Goal: Task Accomplishment & Management: Manage account settings

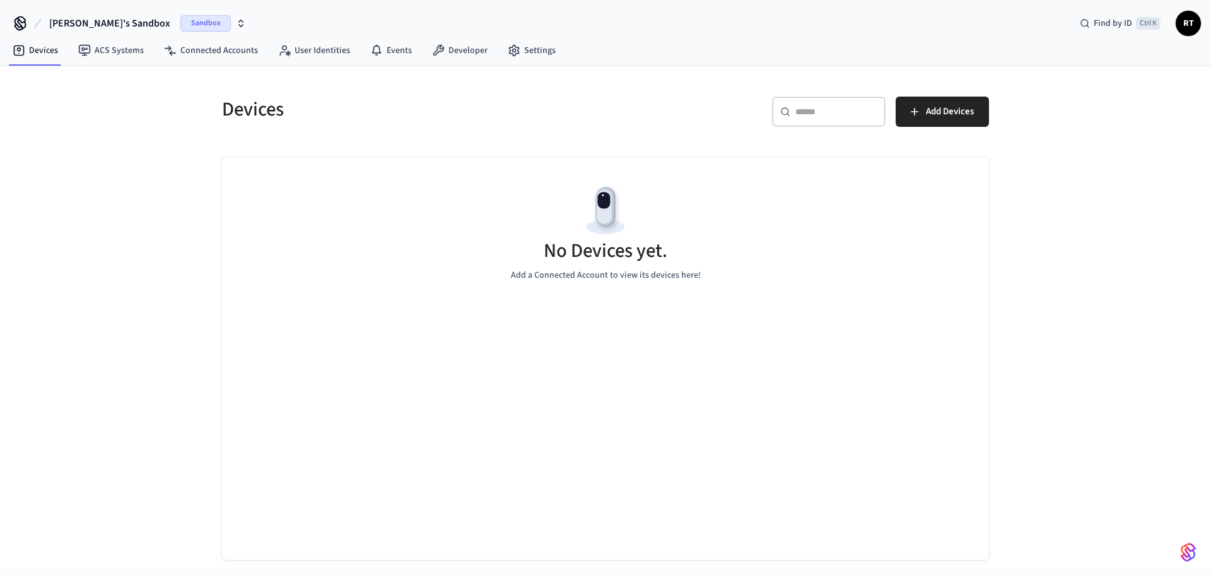
click at [180, 25] on span "Sandbox" at bounding box center [205, 23] width 50 height 16
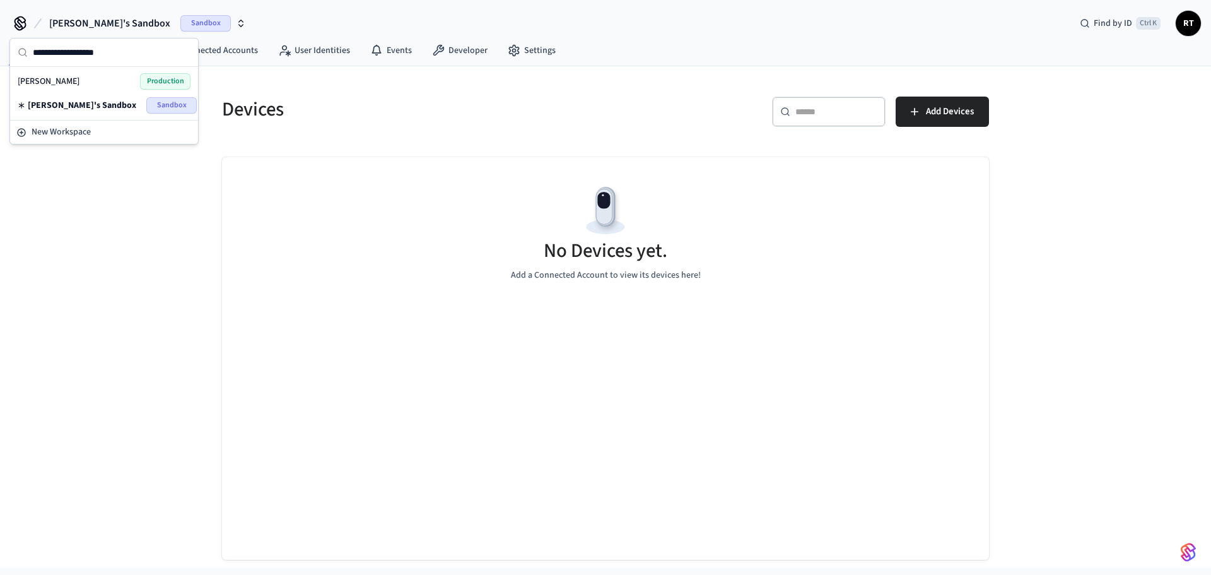
click at [125, 83] on div "[PERSON_NAME] Production" at bounding box center [104, 81] width 173 height 16
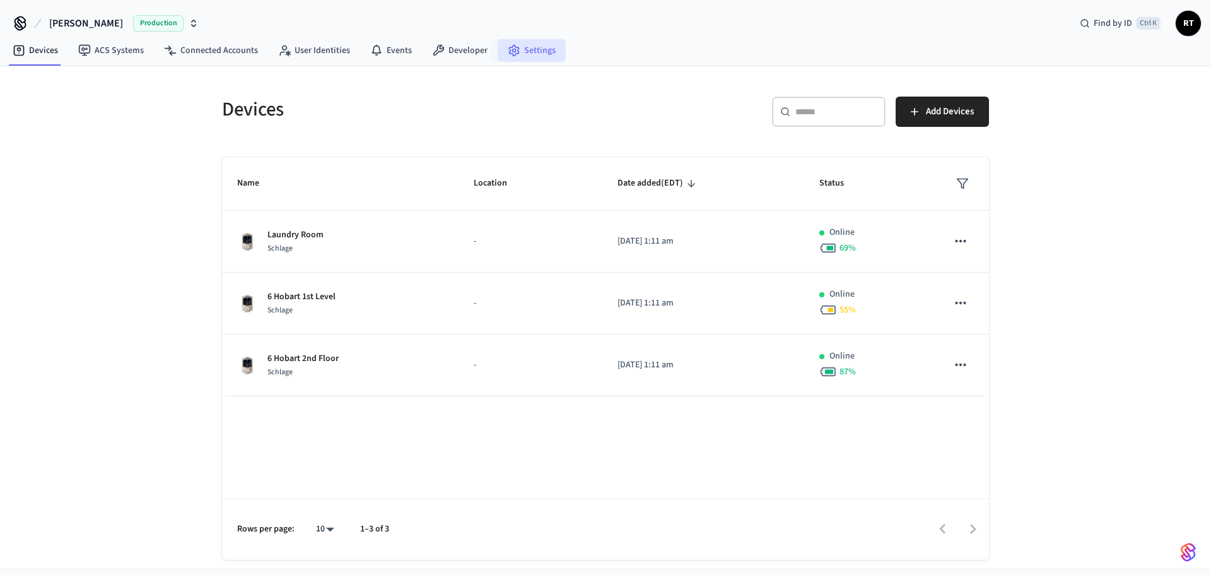
click at [533, 49] on link "Settings" at bounding box center [532, 50] width 68 height 23
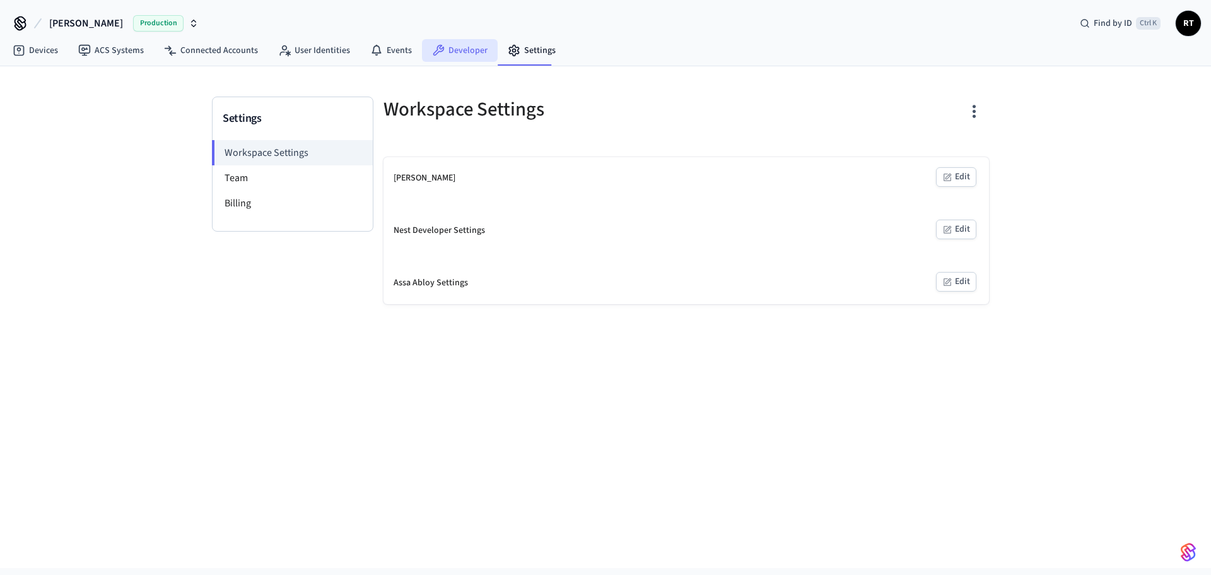
click at [451, 57] on link "Developer" at bounding box center [460, 50] width 76 height 23
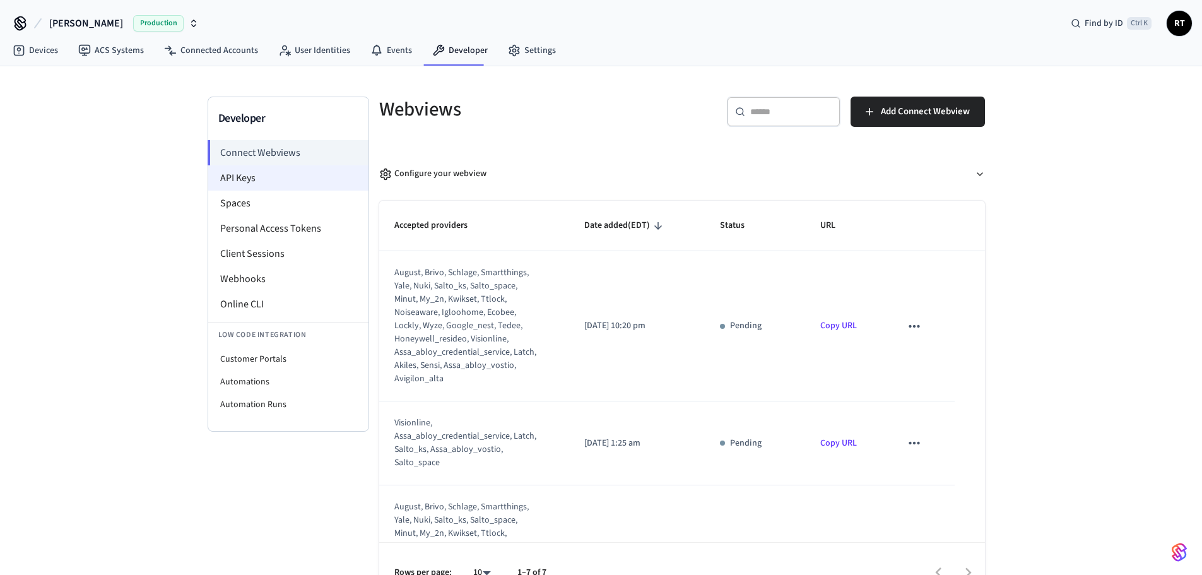
click at [286, 179] on li "API Keys" at bounding box center [288, 177] width 160 height 25
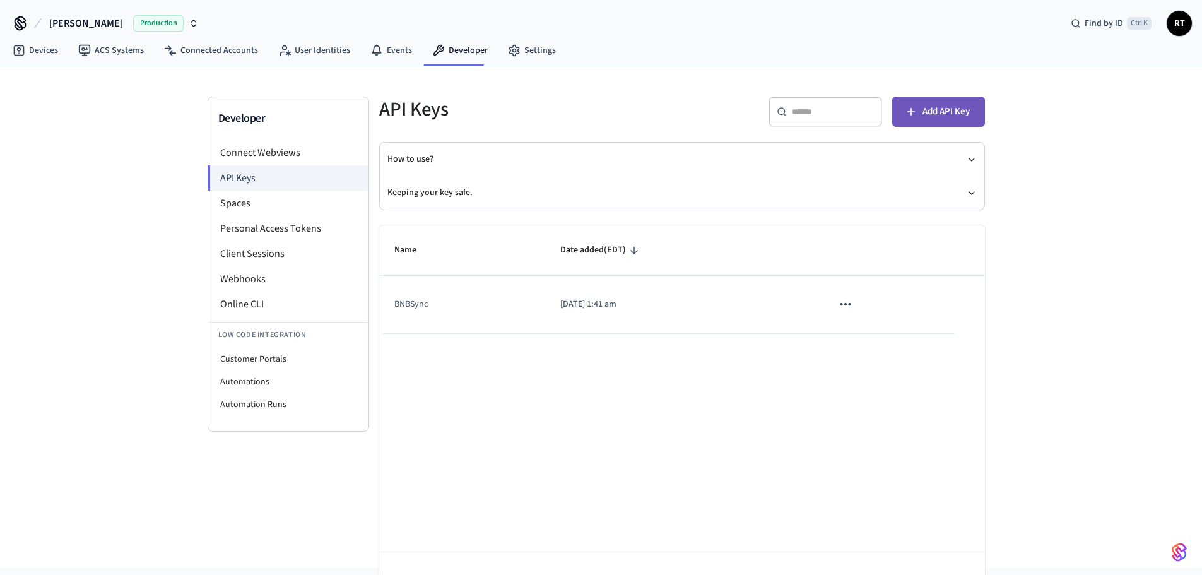
click at [918, 119] on button "Add API Key" at bounding box center [938, 112] width 93 height 30
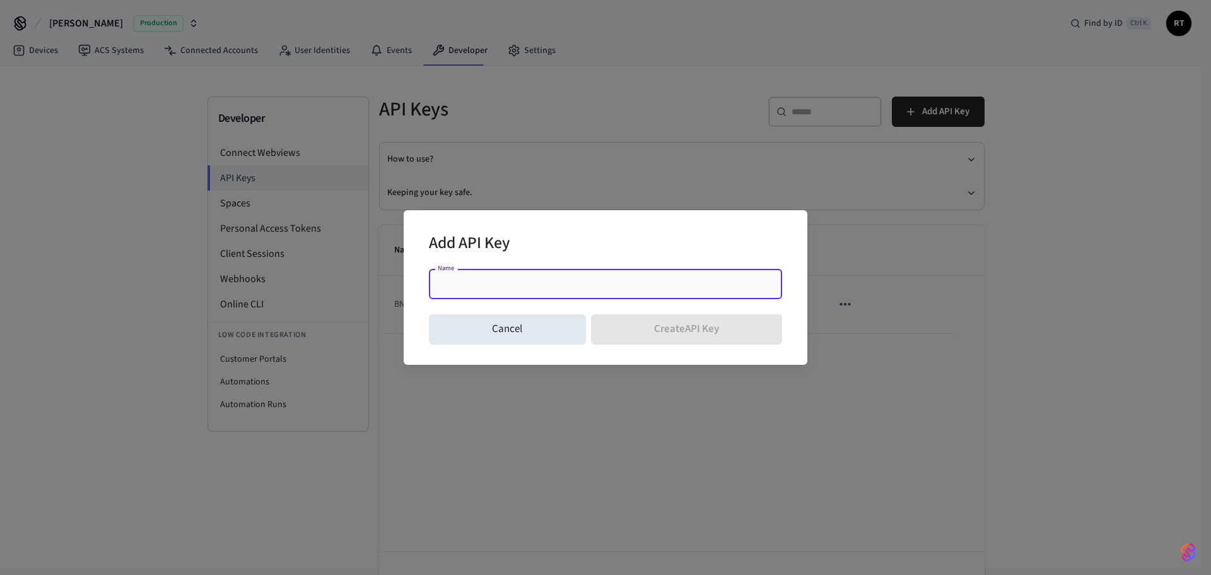
type input "*"
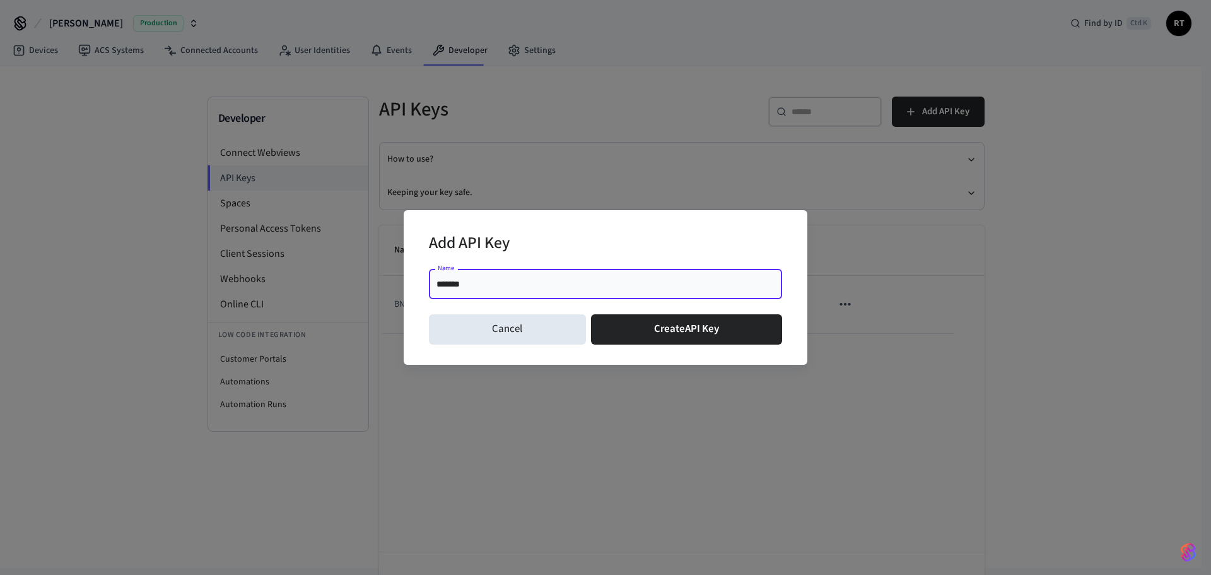
type input "********"
click button "Create API Key" at bounding box center [687, 329] width 192 height 30
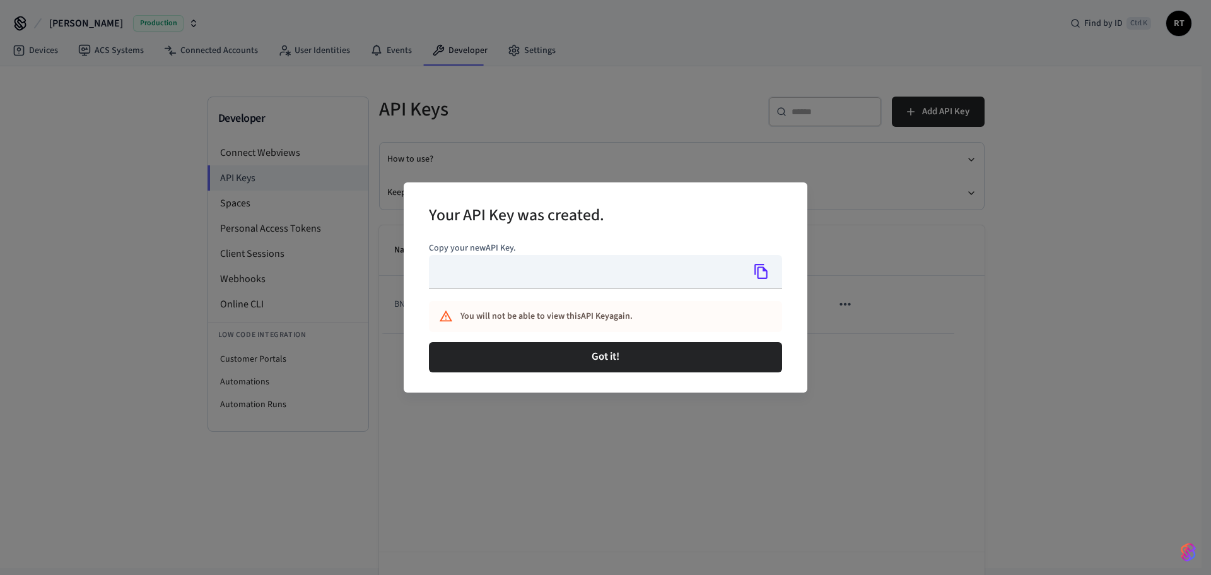
type input "**********"
click at [758, 273] on icon "Copy" at bounding box center [760, 271] width 13 height 15
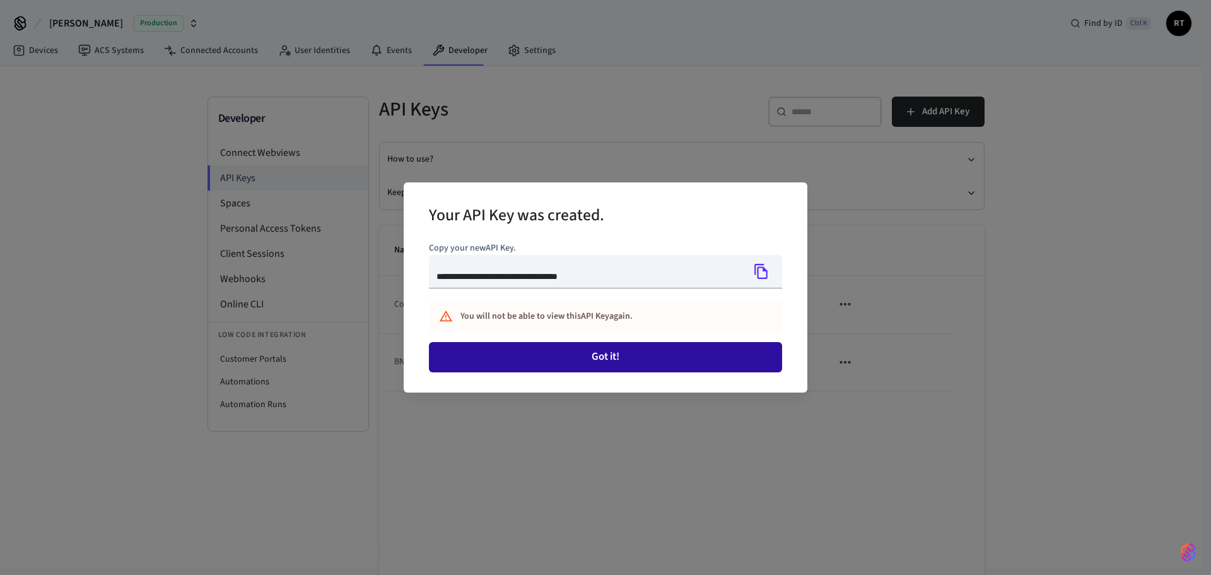
click at [522, 353] on button "Got it!" at bounding box center [605, 357] width 353 height 30
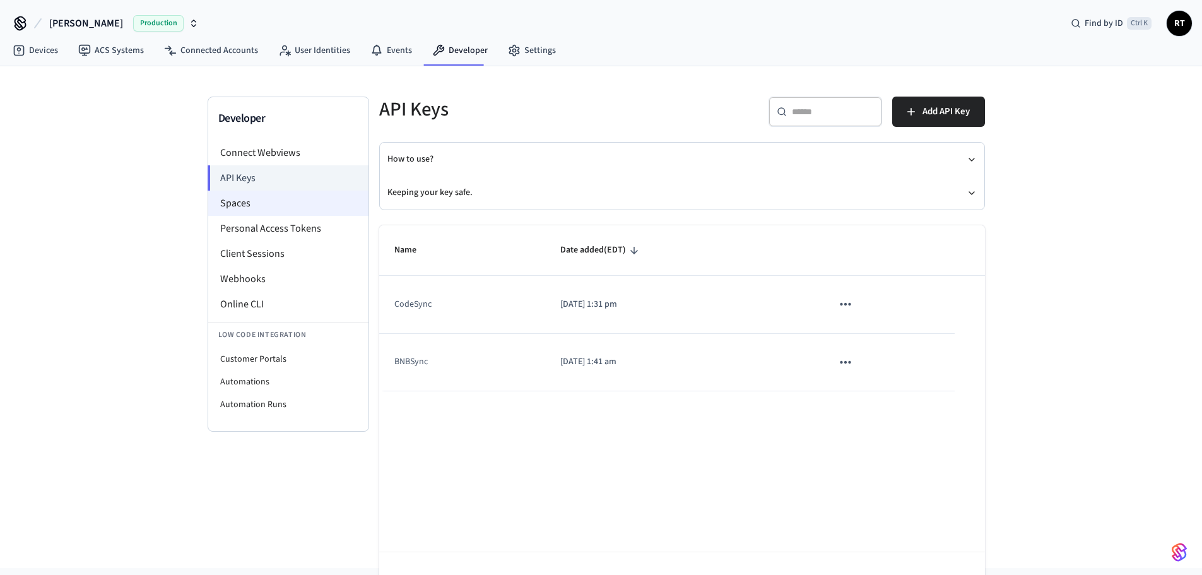
click at [256, 207] on li "Spaces" at bounding box center [288, 203] width 160 height 25
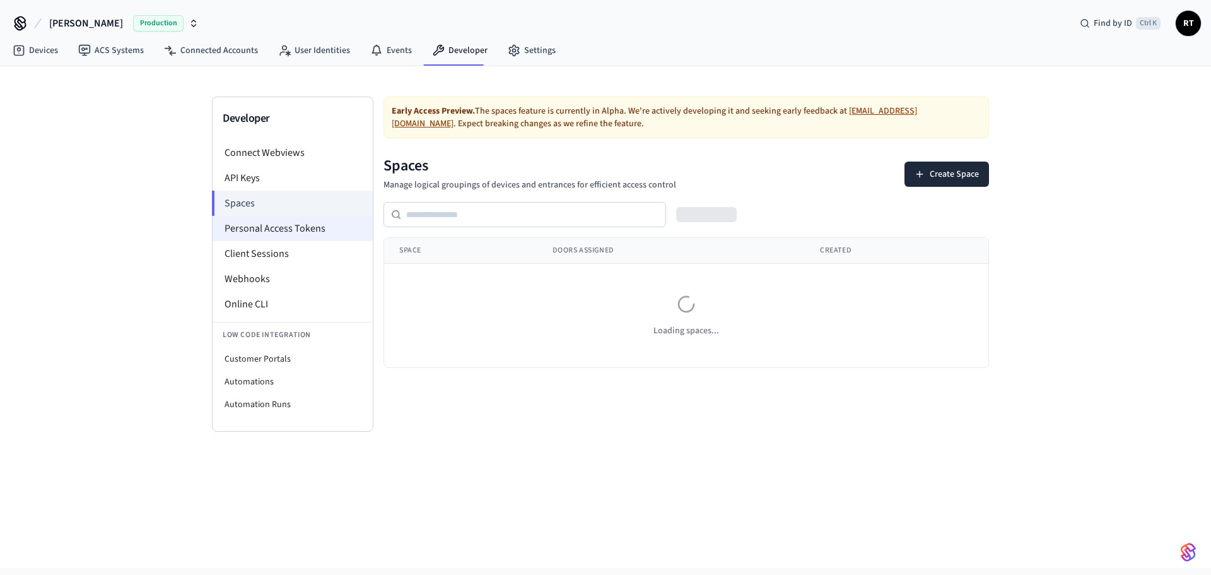
click at [257, 233] on li "Personal Access Tokens" at bounding box center [293, 228] width 160 height 25
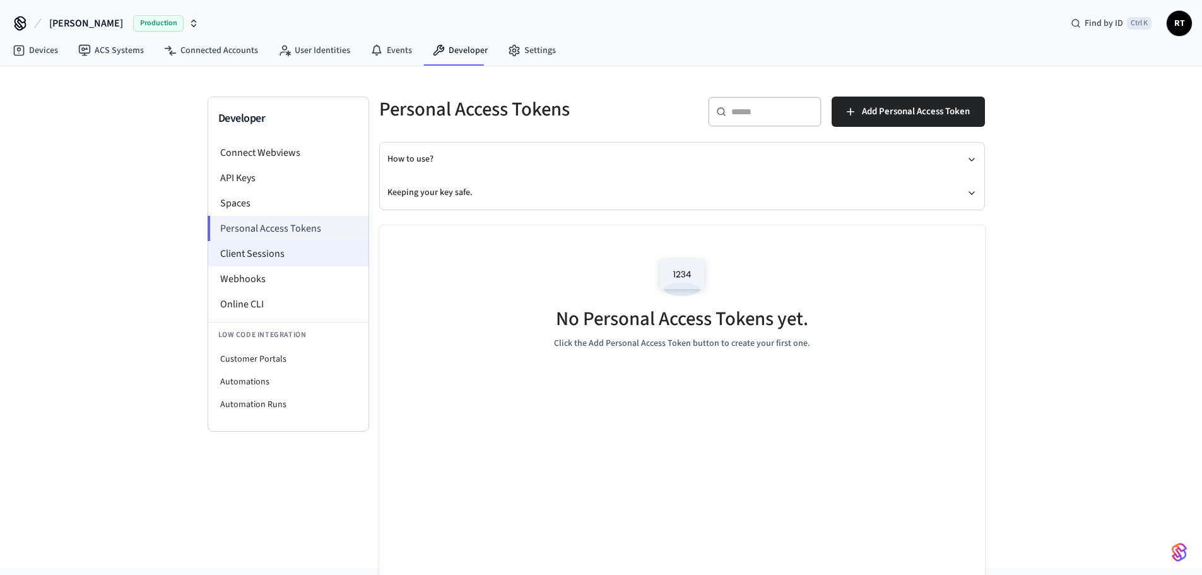
click at [256, 252] on li "Client Sessions" at bounding box center [288, 253] width 160 height 25
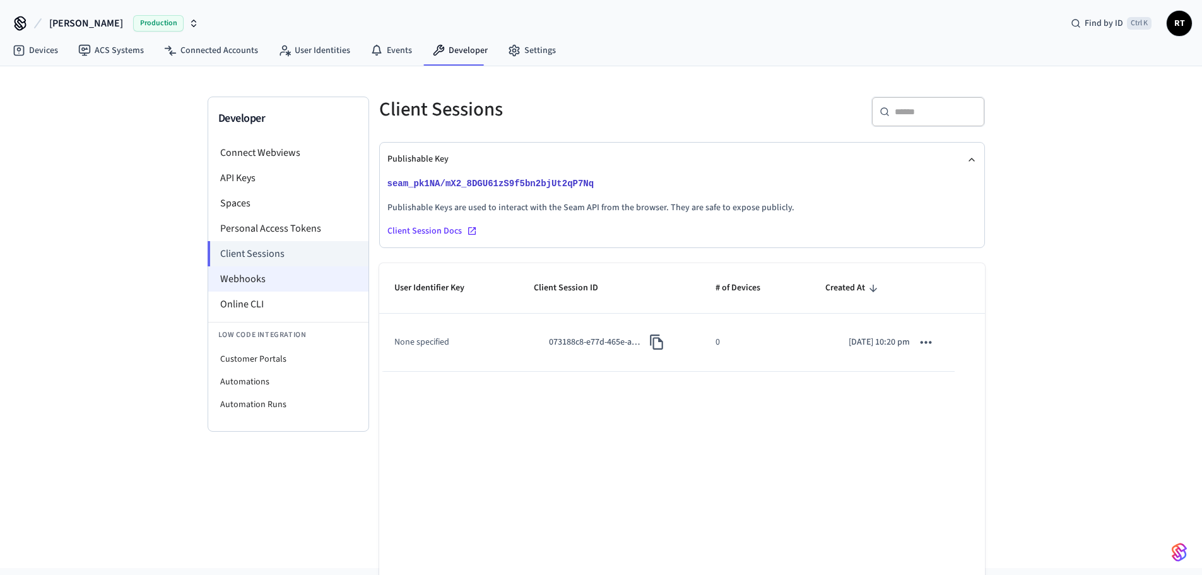
click at [277, 281] on li "Webhooks" at bounding box center [288, 278] width 160 height 25
click at [267, 307] on li "Online CLI" at bounding box center [288, 303] width 160 height 25
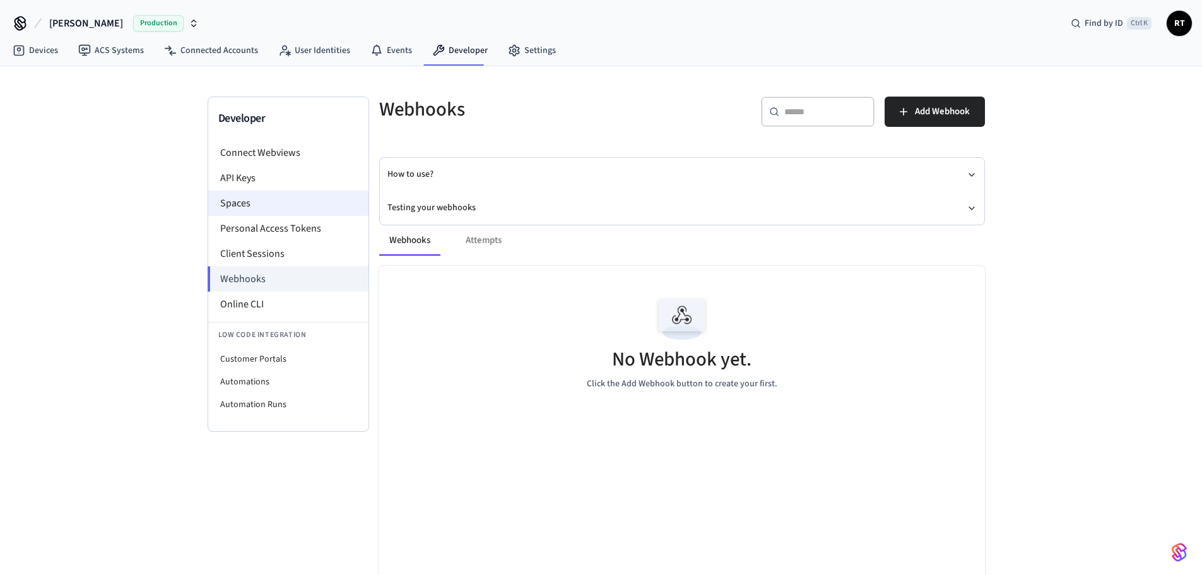
click at [279, 197] on li "Spaces" at bounding box center [288, 203] width 160 height 25
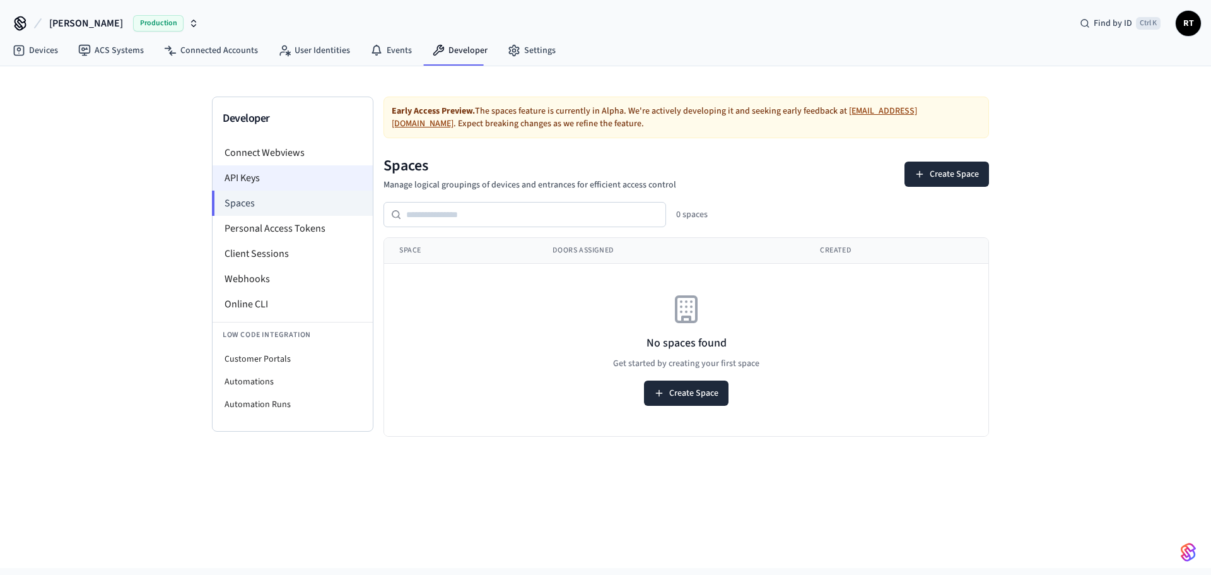
click at [280, 174] on li "API Keys" at bounding box center [293, 177] width 160 height 25
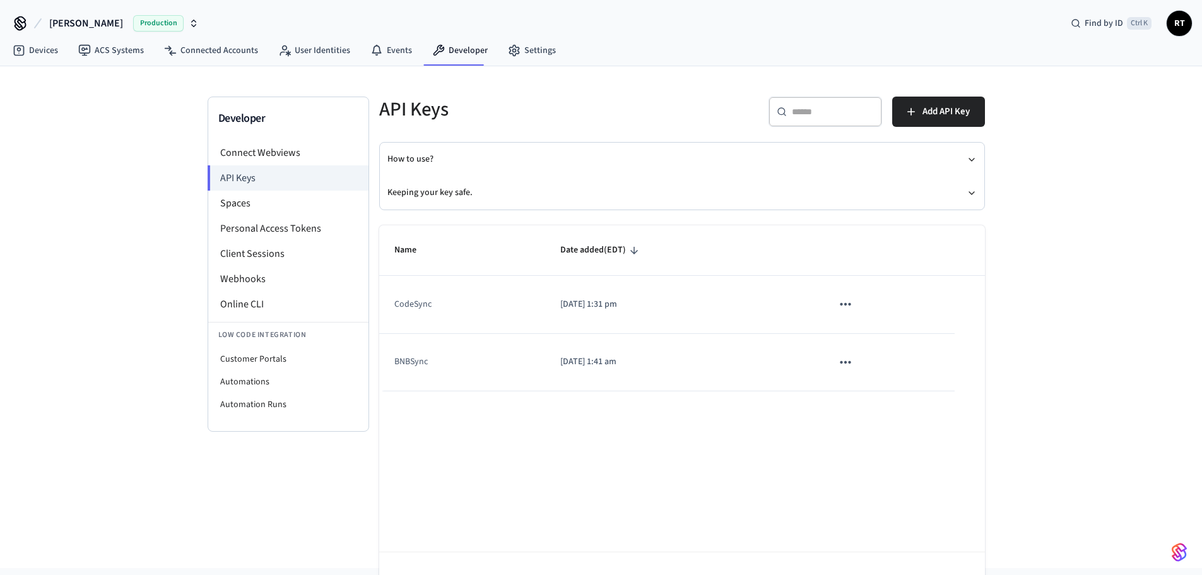
click at [845, 298] on icon "sticky table" at bounding box center [845, 304] width 16 height 16
click at [845, 298] on div at bounding box center [605, 287] width 1211 height 575
click at [184, 52] on link "Connected Accounts" at bounding box center [211, 50] width 114 height 23
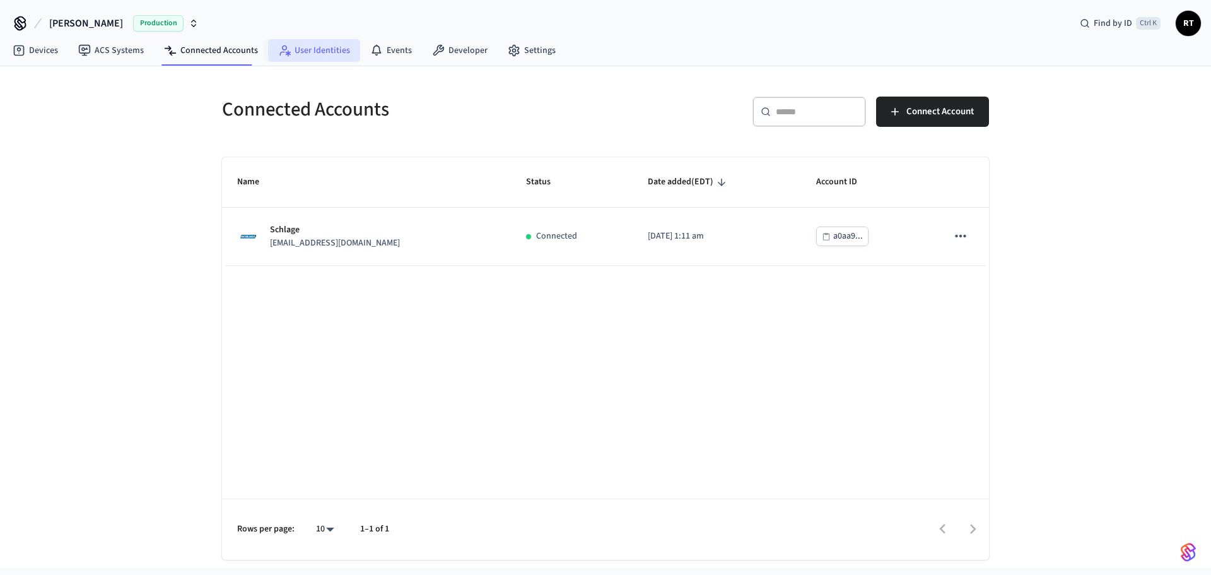
click at [302, 55] on link "User Identities" at bounding box center [314, 50] width 92 height 23
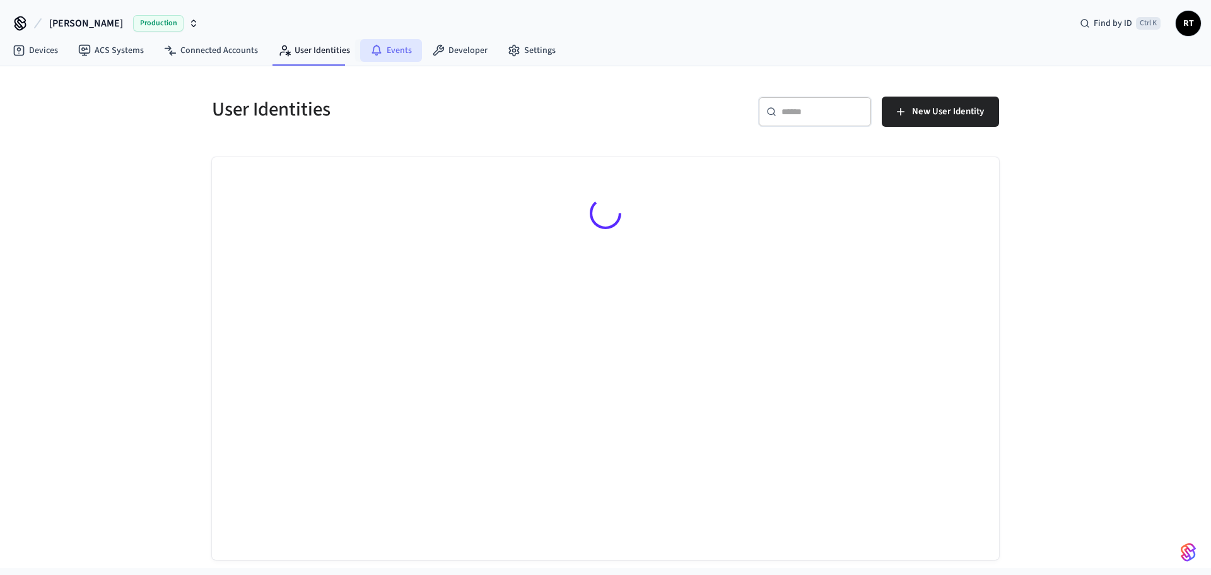
click at [379, 50] on link "Events" at bounding box center [391, 50] width 62 height 23
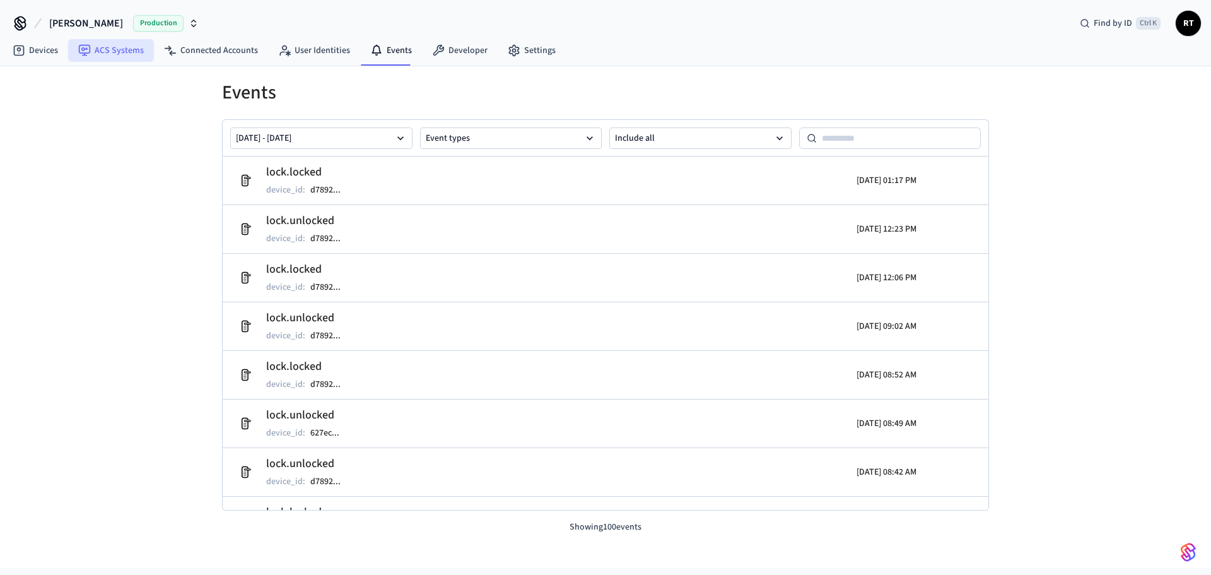
click at [119, 45] on link "ACS Systems" at bounding box center [111, 50] width 86 height 23
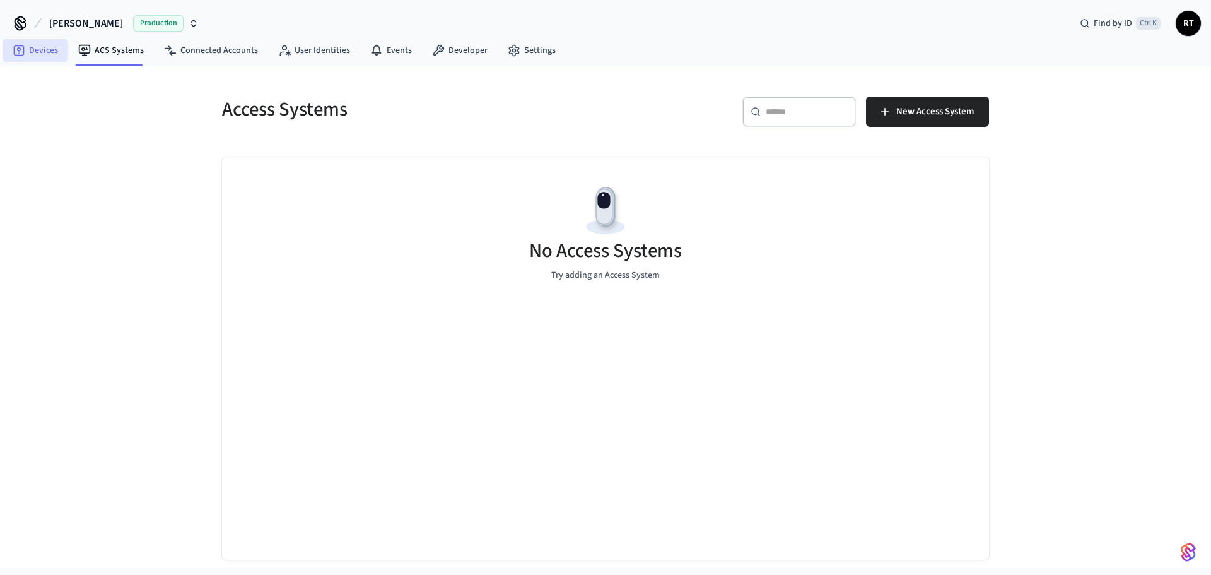
click at [47, 51] on link "Devices" at bounding box center [36, 50] width 66 height 23
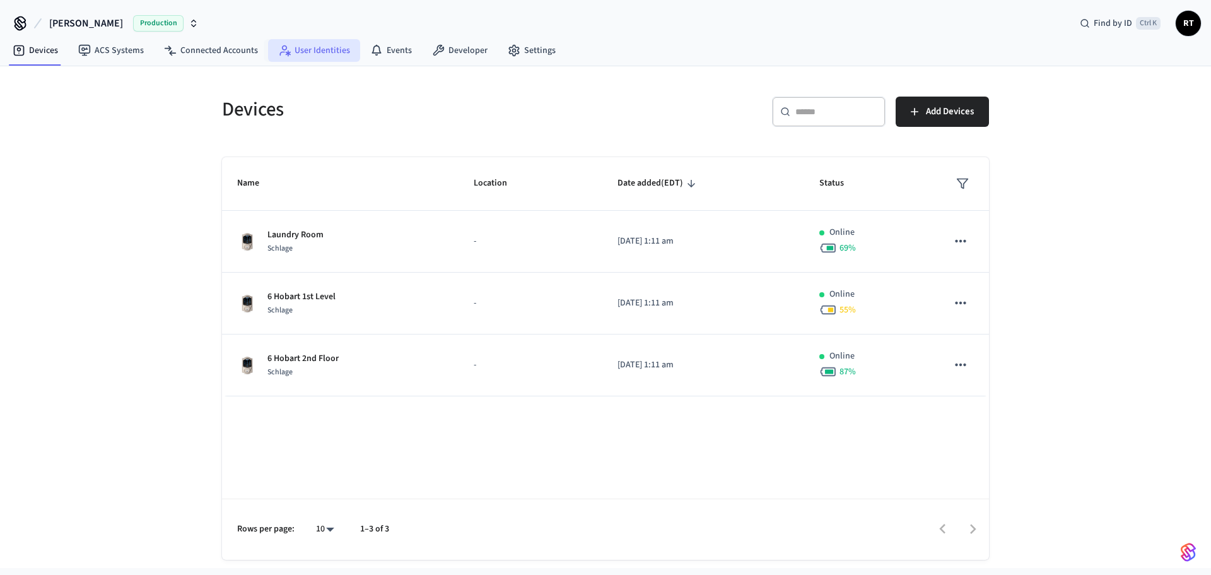
click at [327, 56] on link "User Identities" at bounding box center [314, 50] width 92 height 23
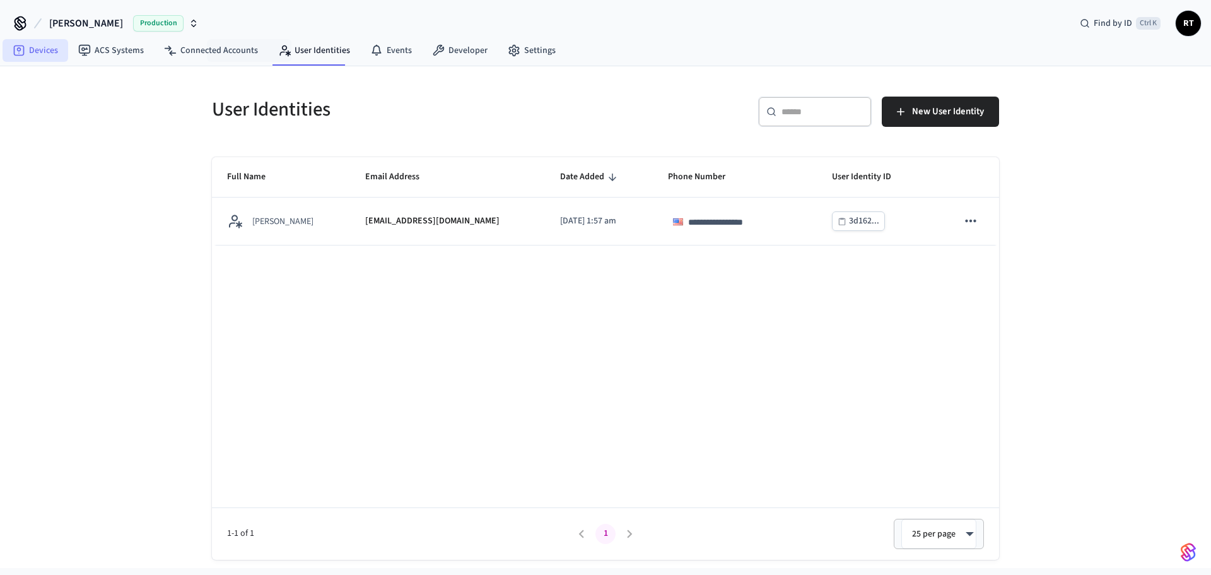
click at [62, 59] on link "Devices" at bounding box center [36, 50] width 66 height 23
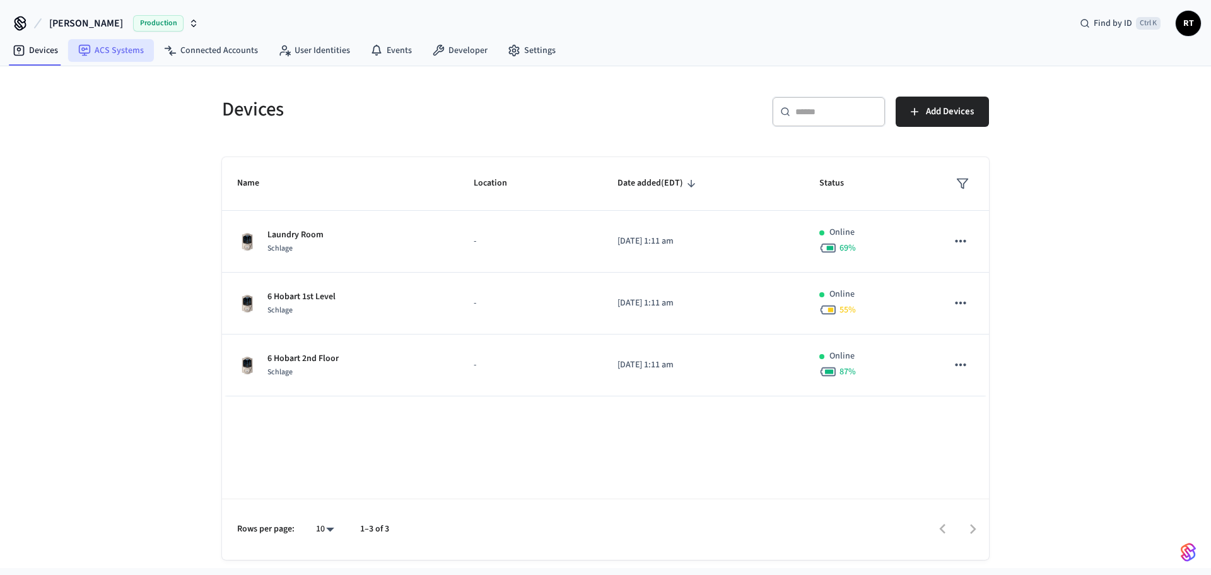
click at [119, 47] on link "ACS Systems" at bounding box center [111, 50] width 86 height 23
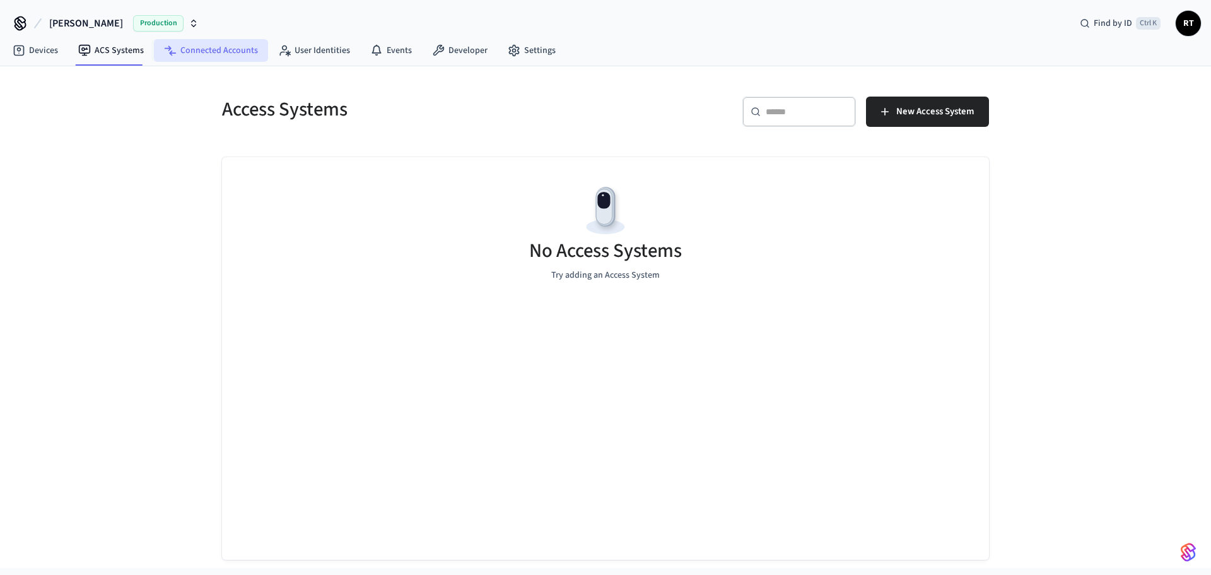
click at [203, 54] on link "Connected Accounts" at bounding box center [211, 50] width 114 height 23
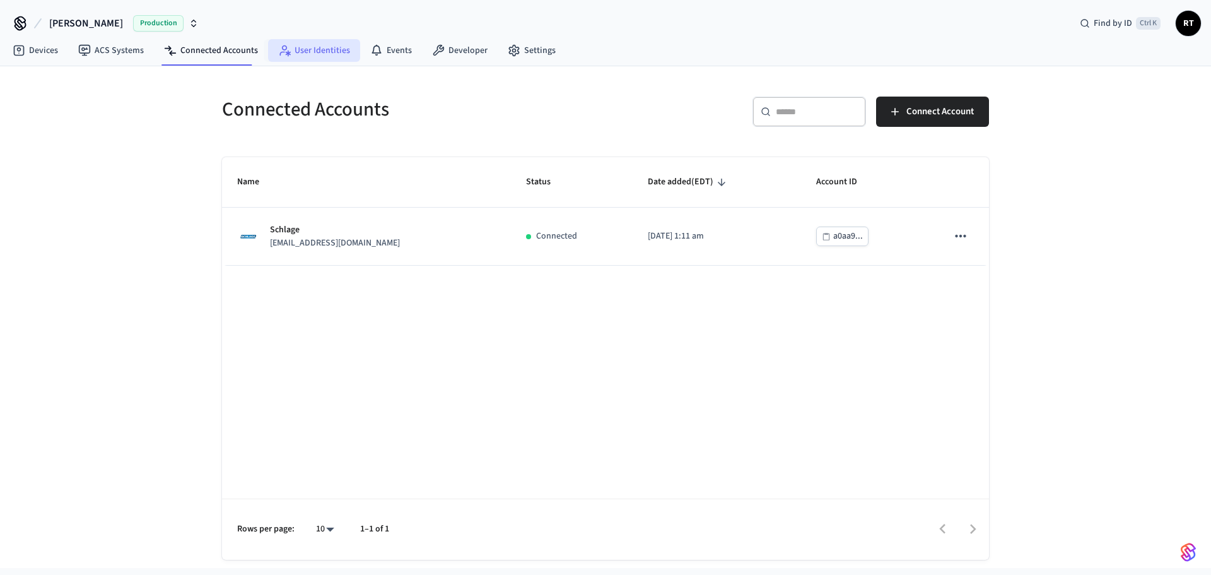
click at [305, 55] on link "User Identities" at bounding box center [314, 50] width 92 height 23
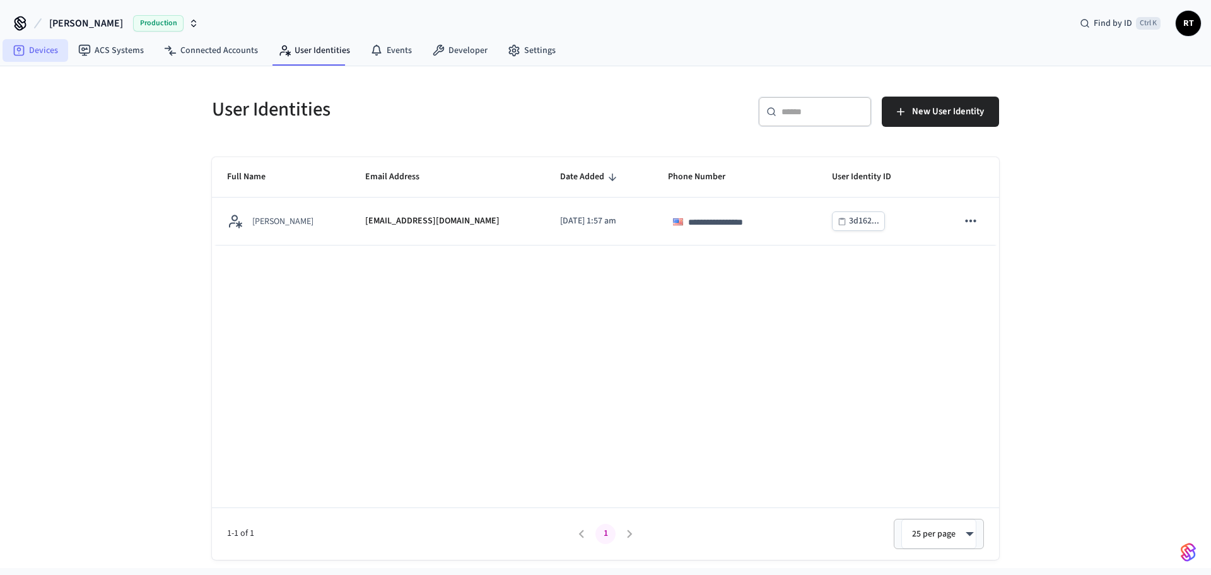
click at [32, 53] on link "Devices" at bounding box center [36, 50] width 66 height 23
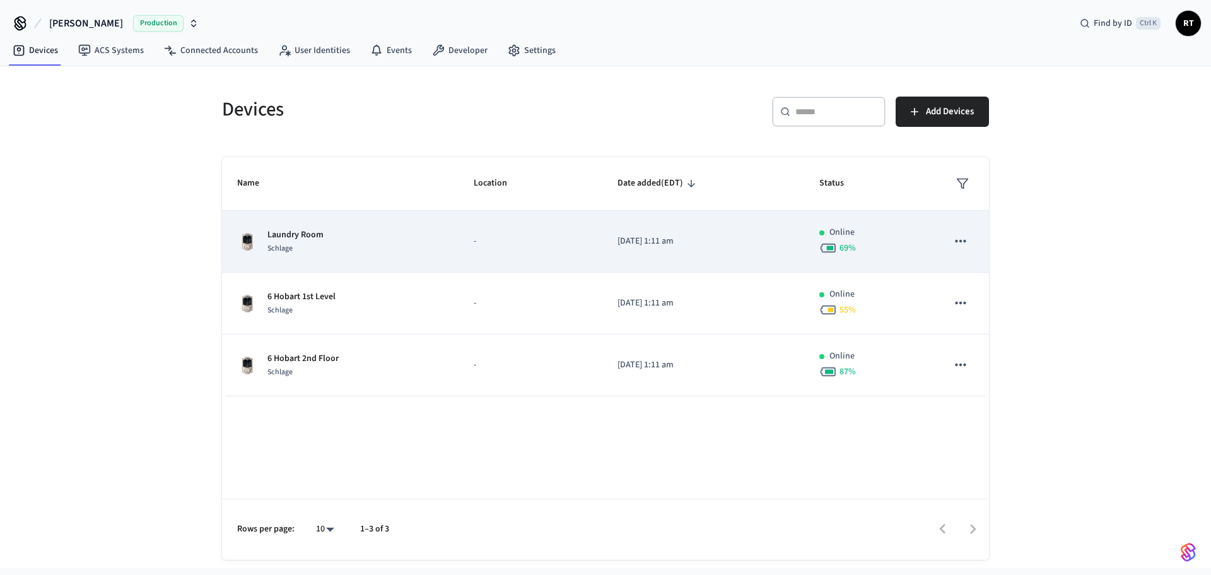
click at [960, 237] on icon "sticky table" at bounding box center [961, 241] width 16 height 16
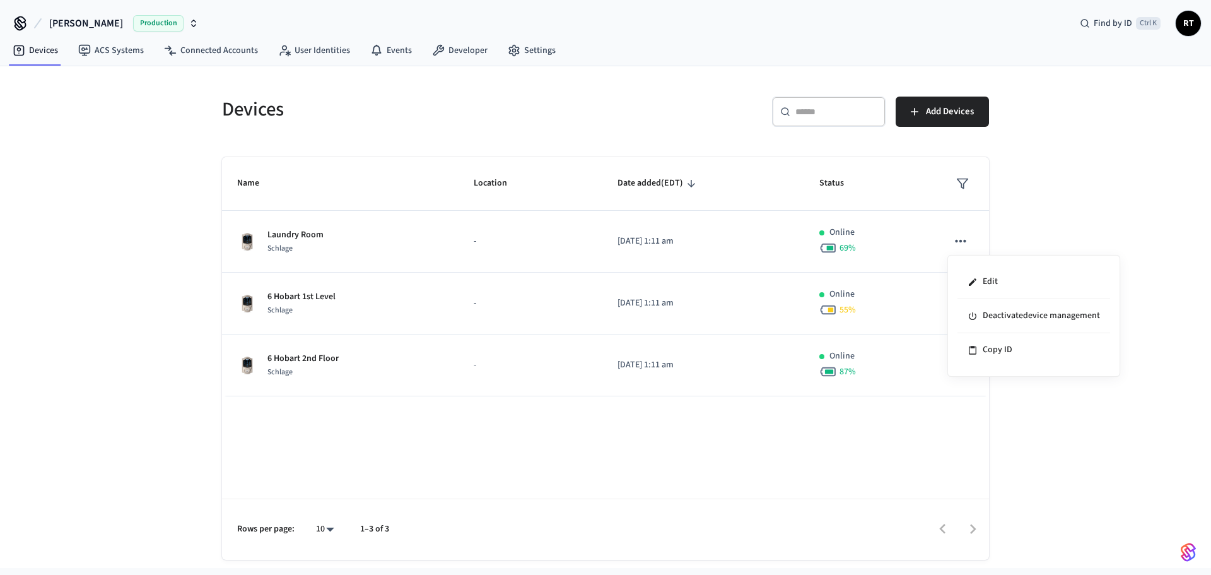
click at [294, 228] on div at bounding box center [605, 287] width 1211 height 575
click at [291, 233] on p "Laundry Room" at bounding box center [295, 234] width 56 height 13
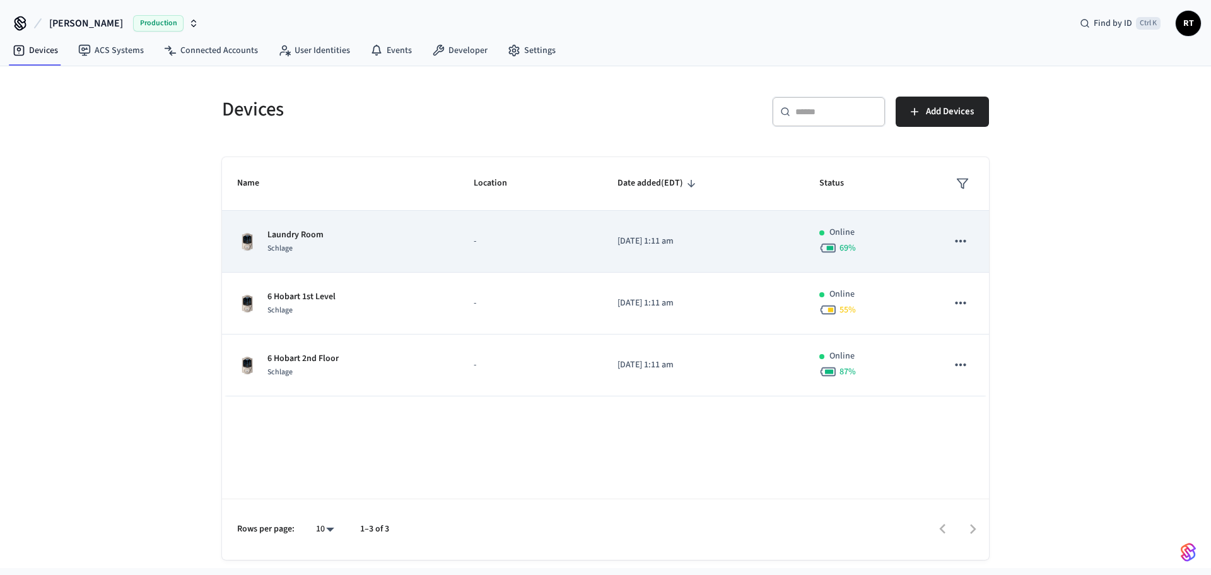
click at [302, 235] on p "Laundry Room" at bounding box center [295, 234] width 56 height 13
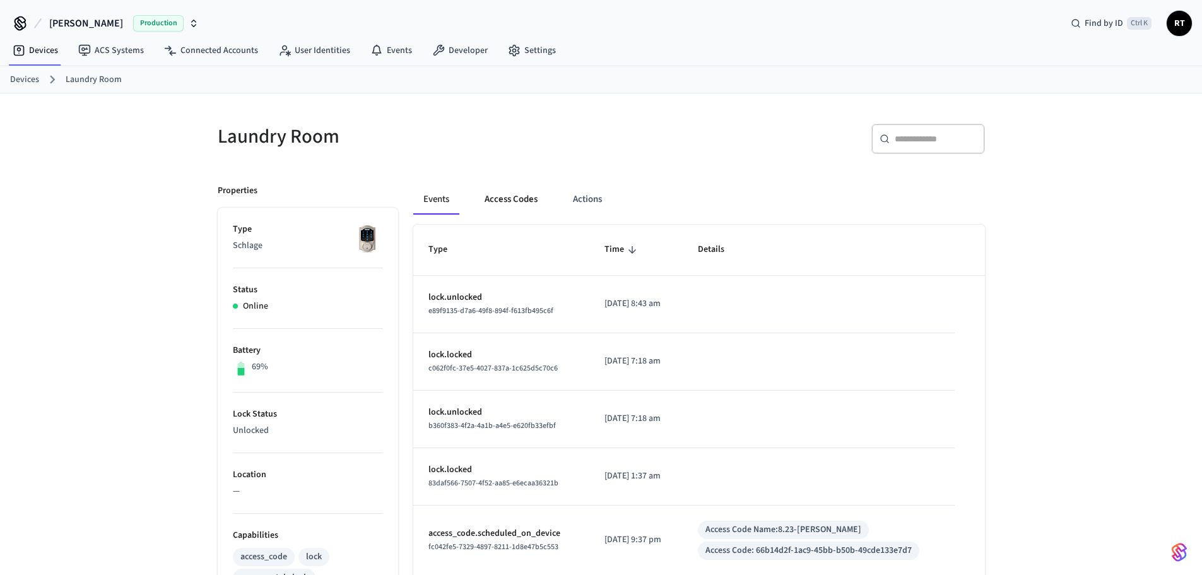
click at [503, 191] on button "Access Codes" at bounding box center [510, 199] width 73 height 30
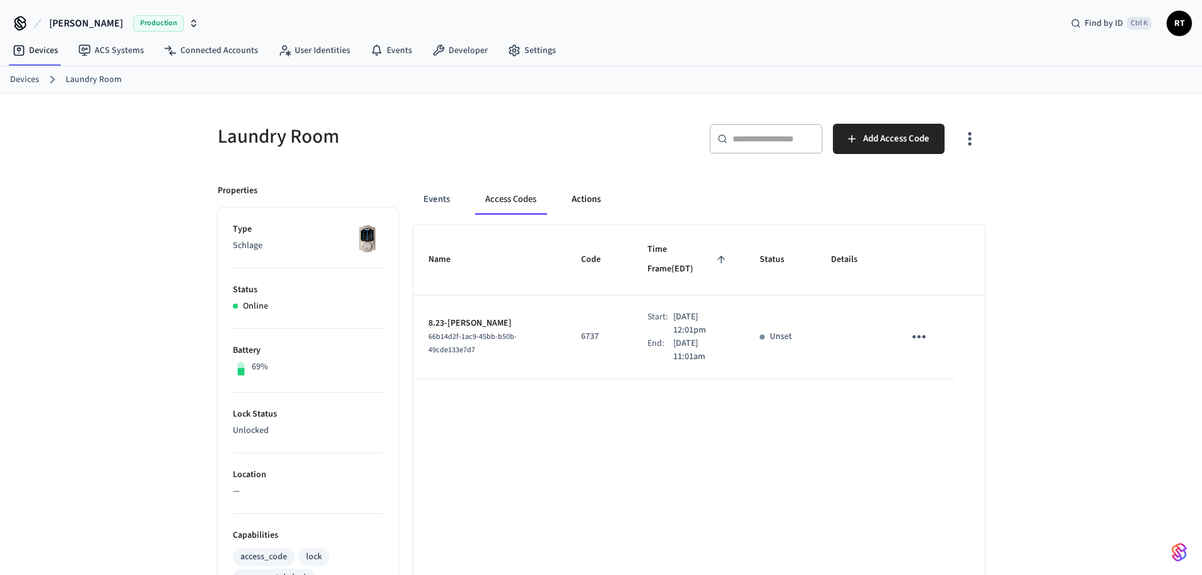
click at [589, 203] on button "Actions" at bounding box center [585, 199] width 49 height 30
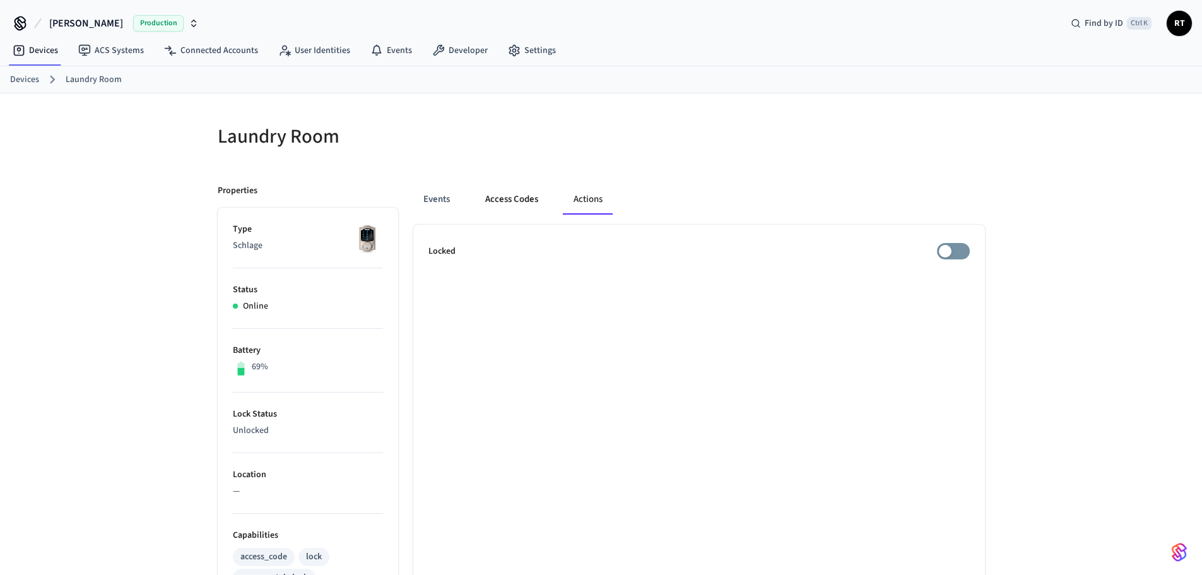
click at [505, 213] on button "Access Codes" at bounding box center [511, 199] width 73 height 30
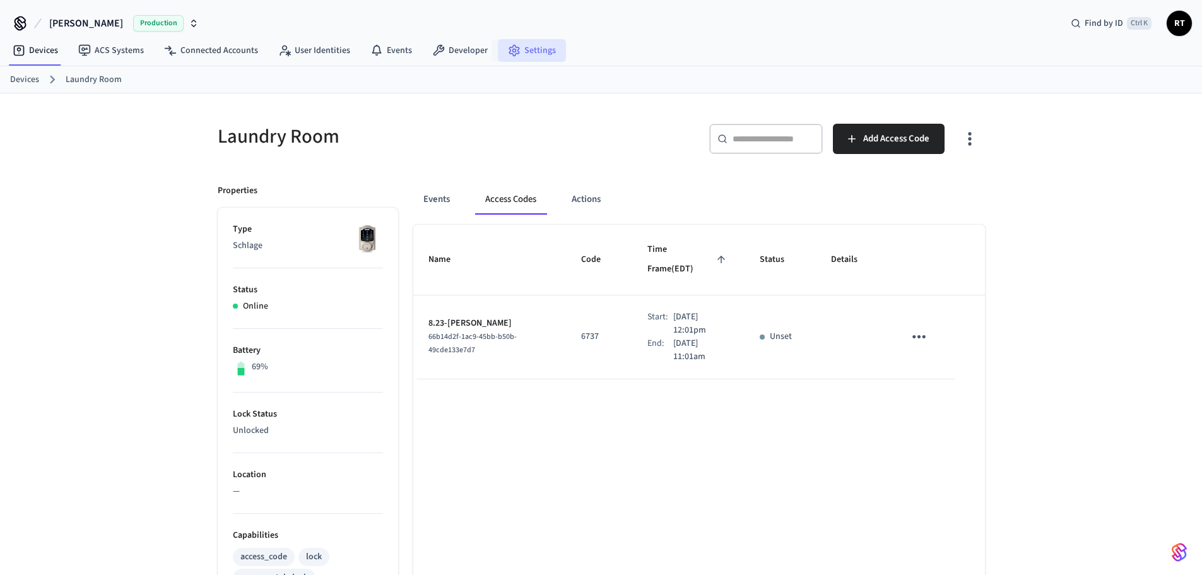
click at [517, 46] on link "Settings" at bounding box center [532, 50] width 68 height 23
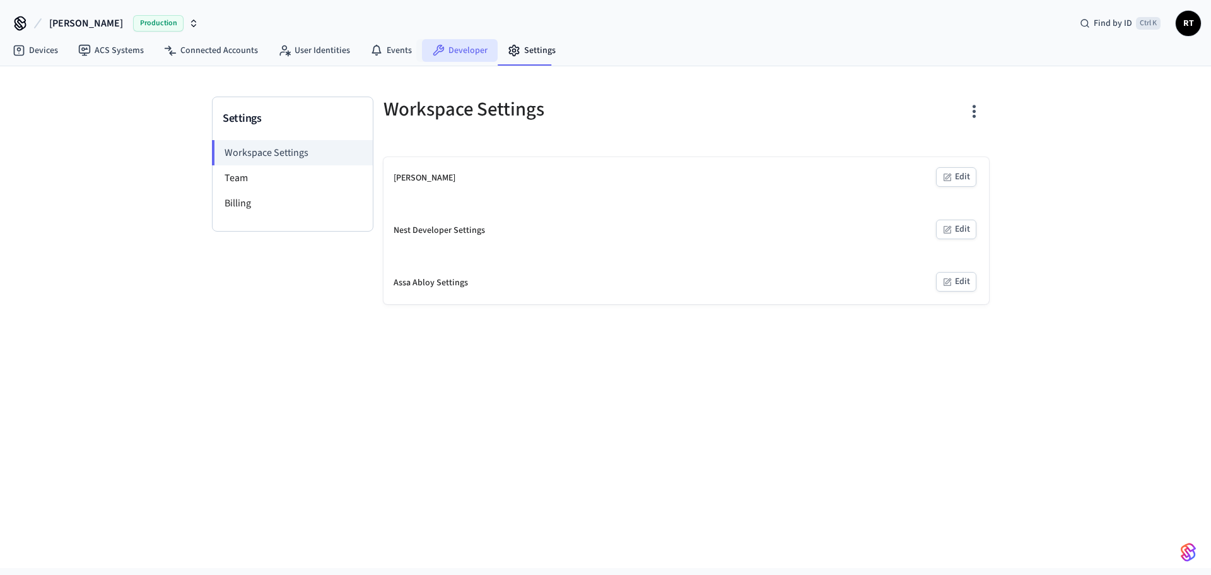
click at [466, 49] on link "Developer" at bounding box center [460, 50] width 76 height 23
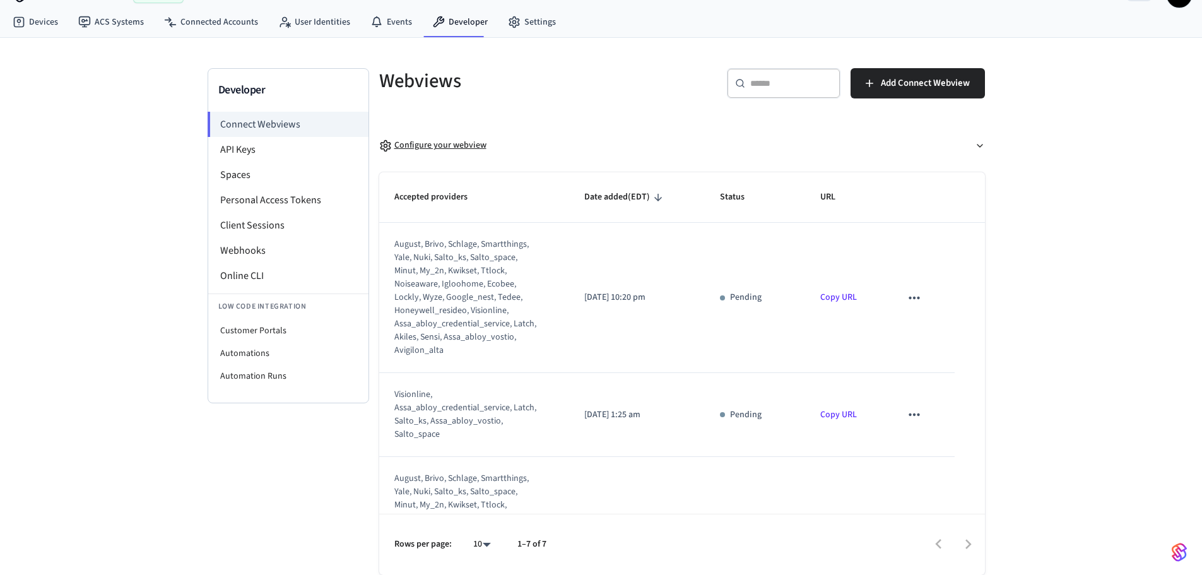
click at [422, 144] on div "Configure your webview" at bounding box center [432, 145] width 107 height 13
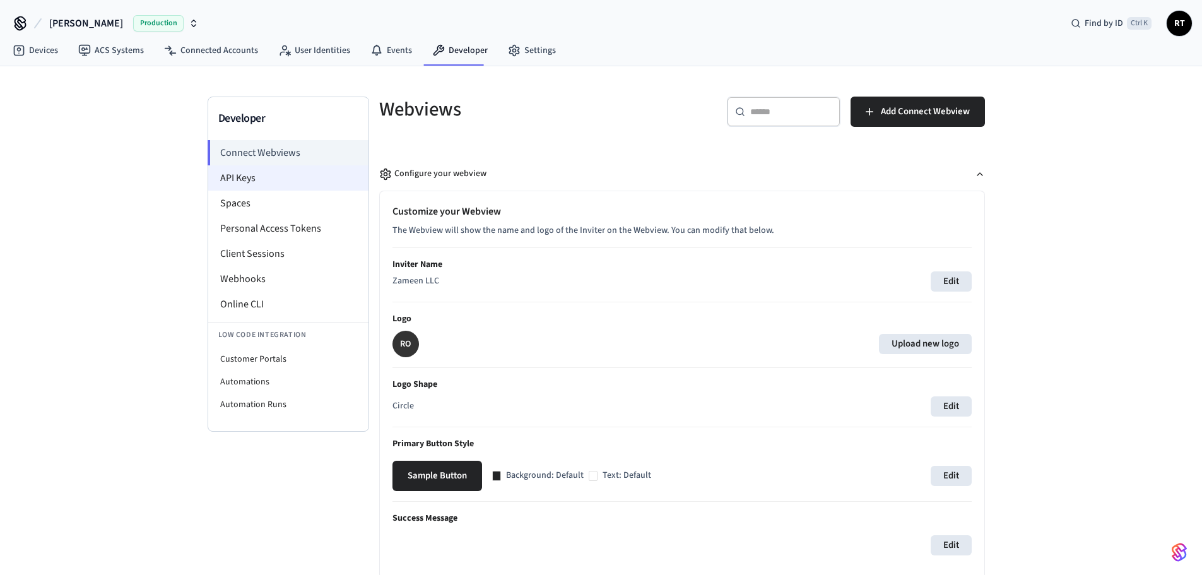
click at [298, 169] on li "API Keys" at bounding box center [288, 177] width 160 height 25
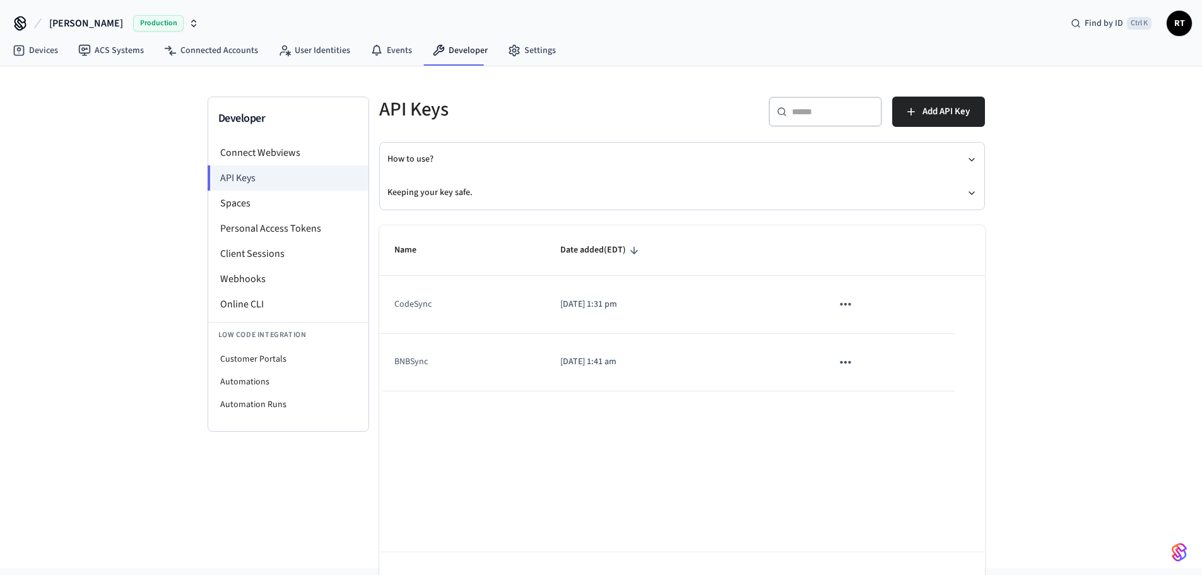
click at [850, 302] on icon "sticky table" at bounding box center [845, 304] width 16 height 16
click at [850, 302] on div at bounding box center [605, 287] width 1211 height 575
click at [251, 201] on li "Spaces" at bounding box center [288, 203] width 160 height 25
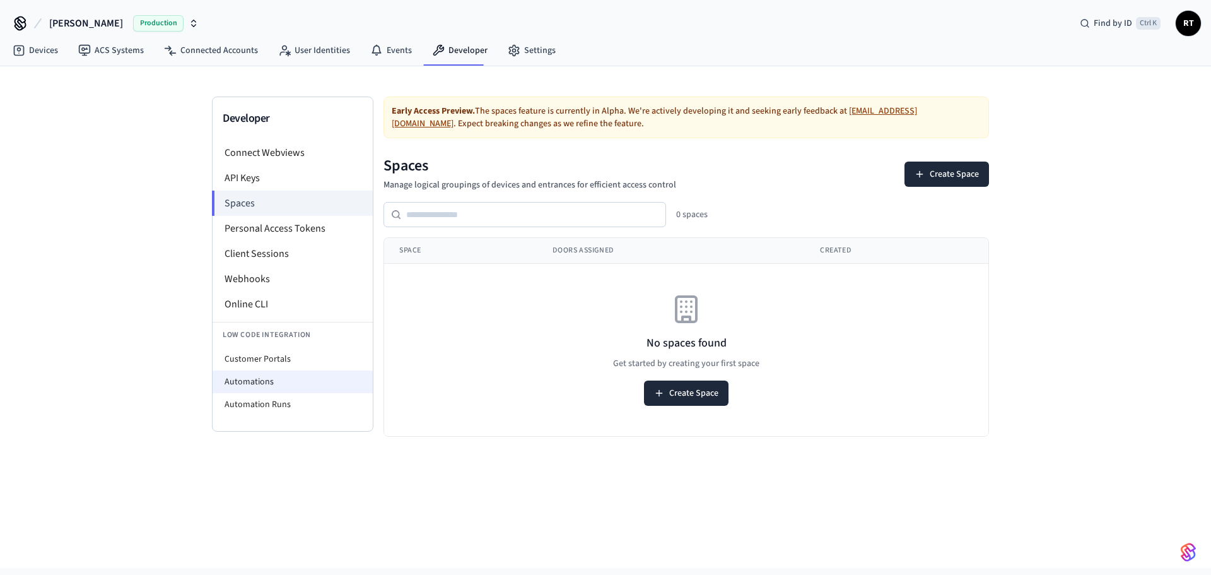
click at [263, 380] on li "Automations" at bounding box center [293, 381] width 160 height 23
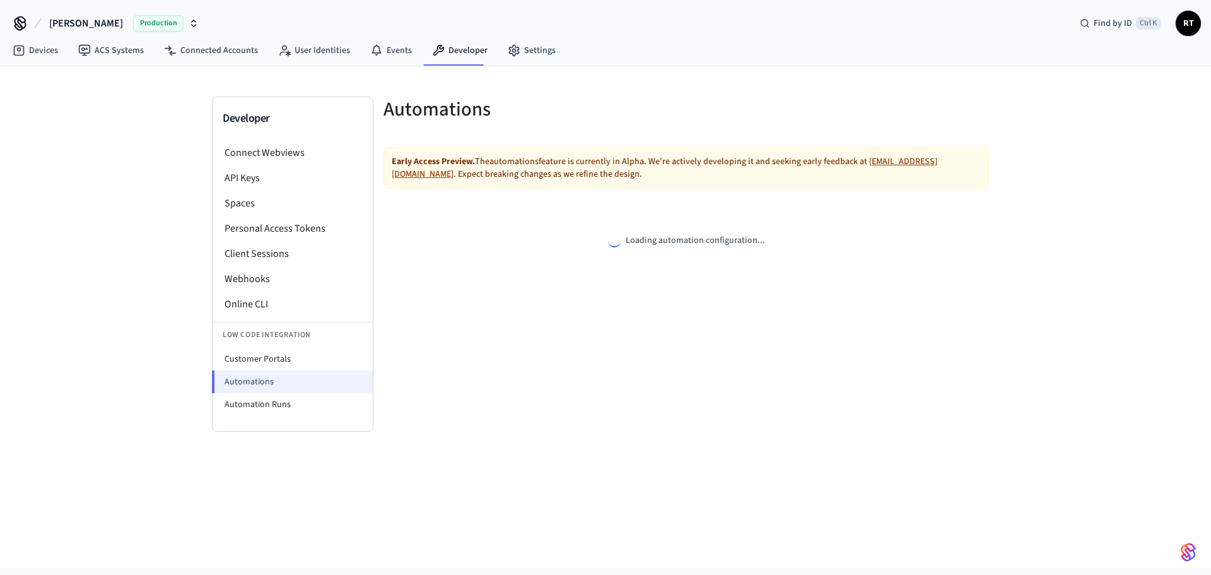
select select "**********"
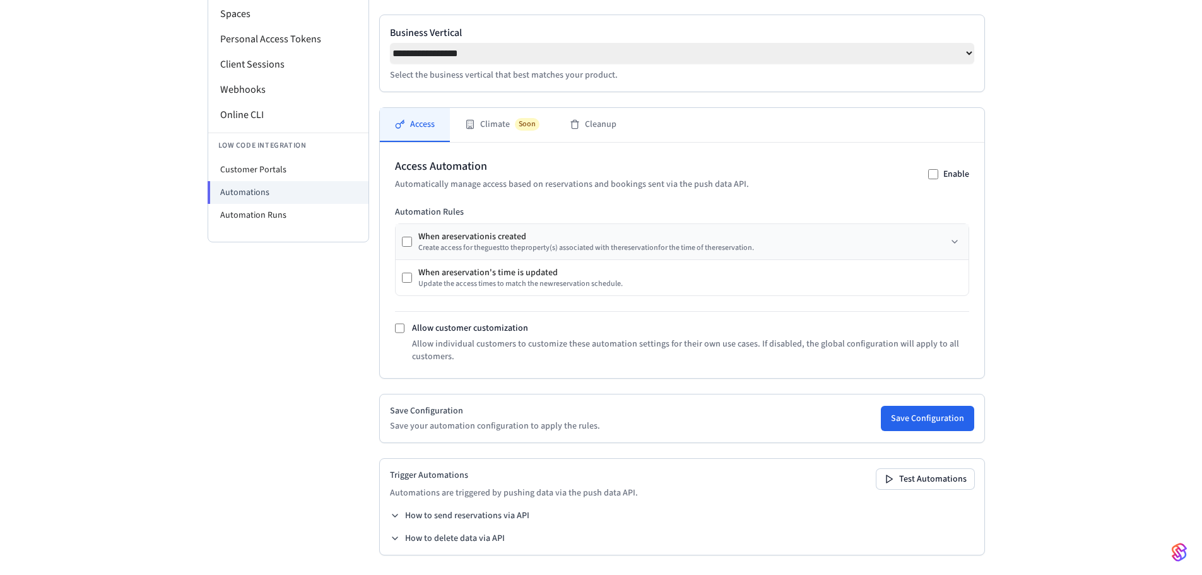
scroll to position [194, 0]
click at [302, 160] on li "Customer Portals" at bounding box center [288, 169] width 160 height 23
select select "**********"
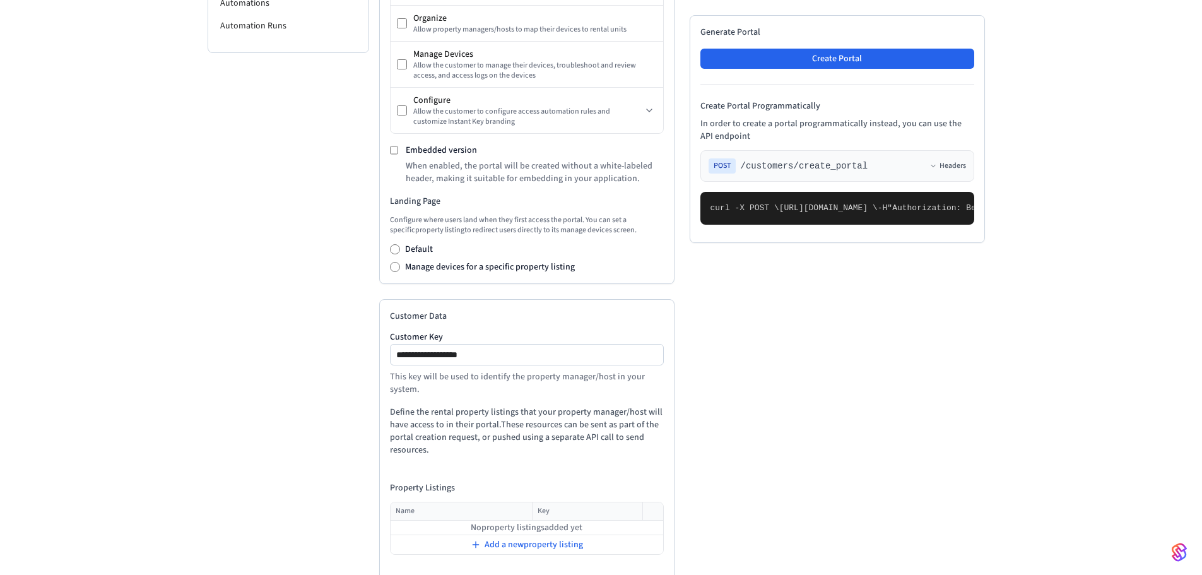
scroll to position [437, 0]
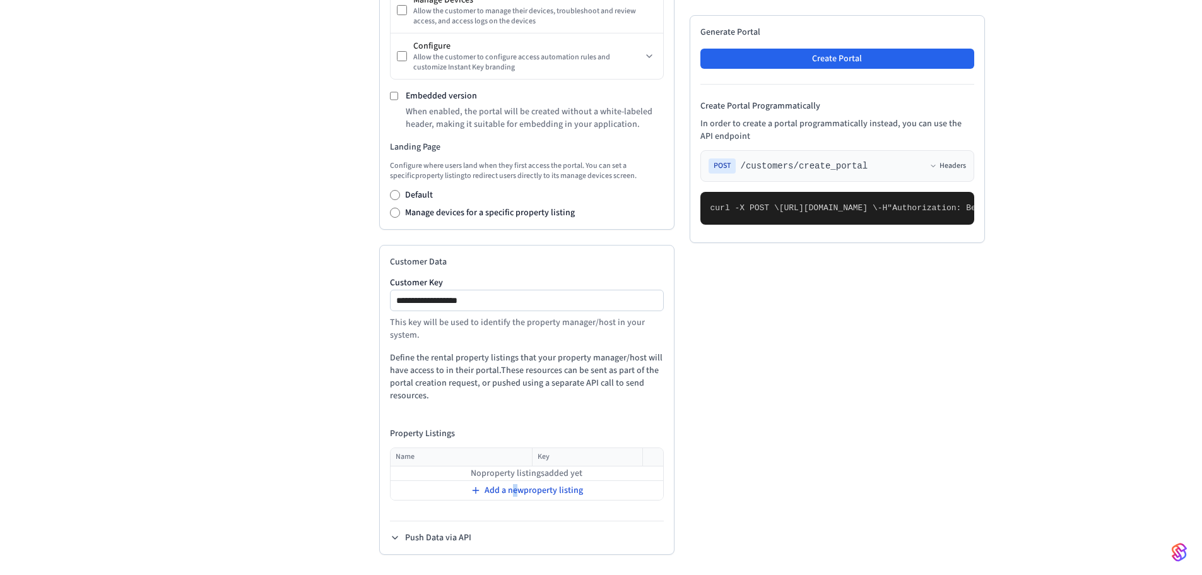
click at [515, 484] on span "Add a new property listing" at bounding box center [533, 490] width 98 height 13
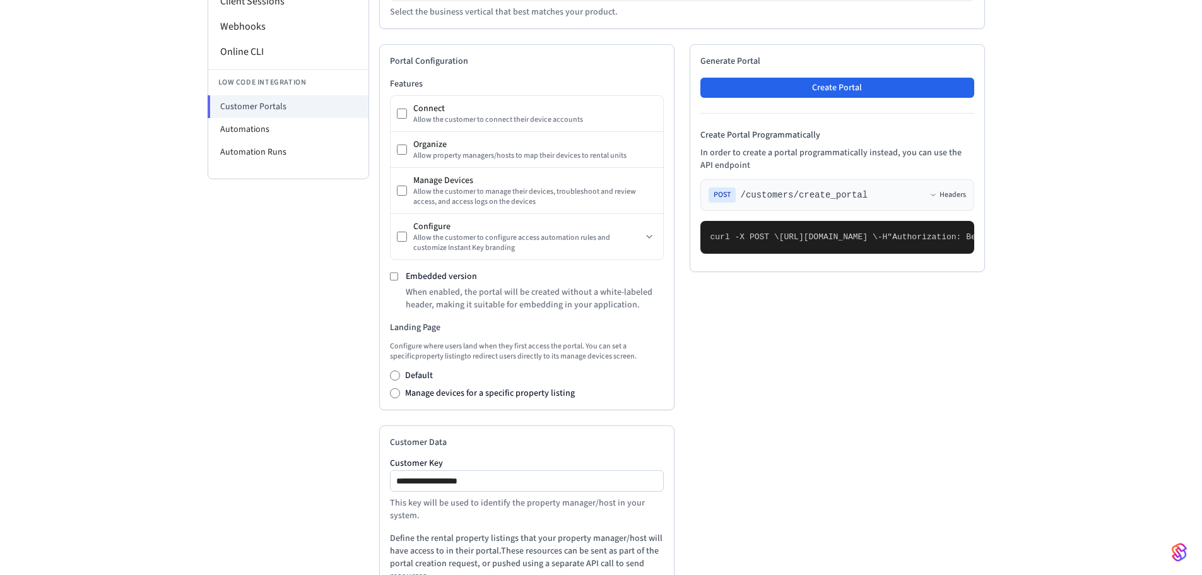
scroll to position [189, 0]
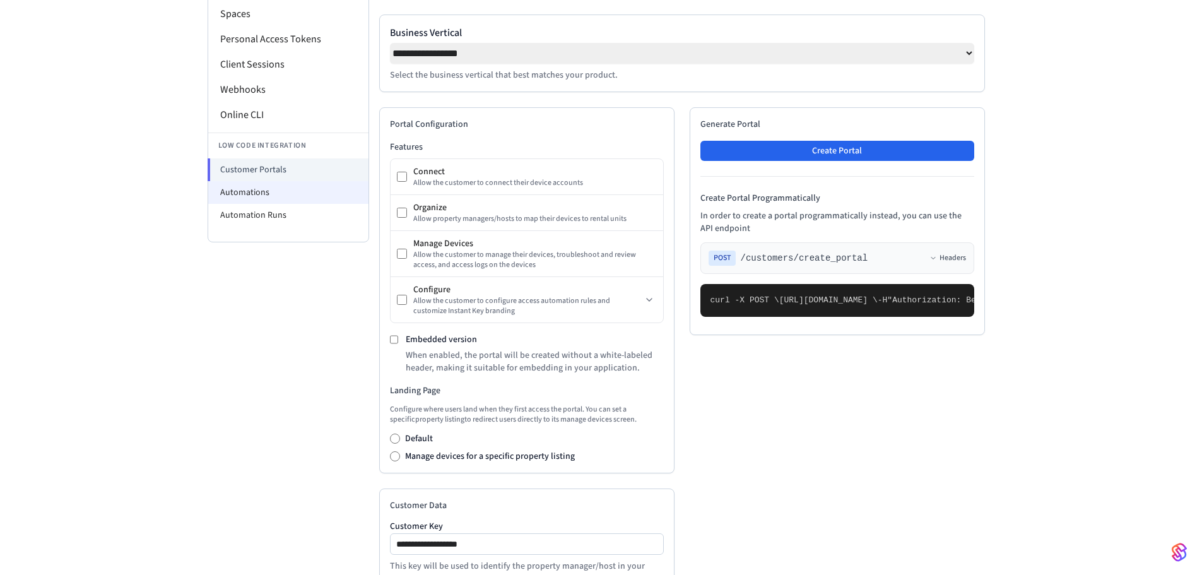
click at [235, 191] on li "Automations" at bounding box center [288, 192] width 160 height 23
select select "**********"
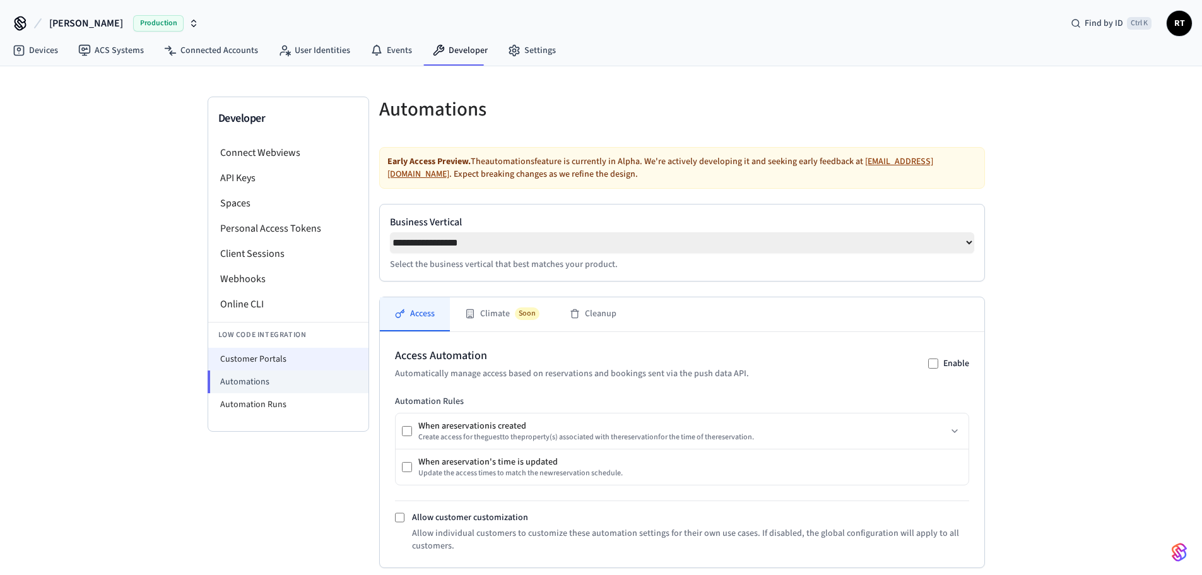
click at [278, 353] on li "Customer Portals" at bounding box center [288, 359] width 160 height 23
select select "**********"
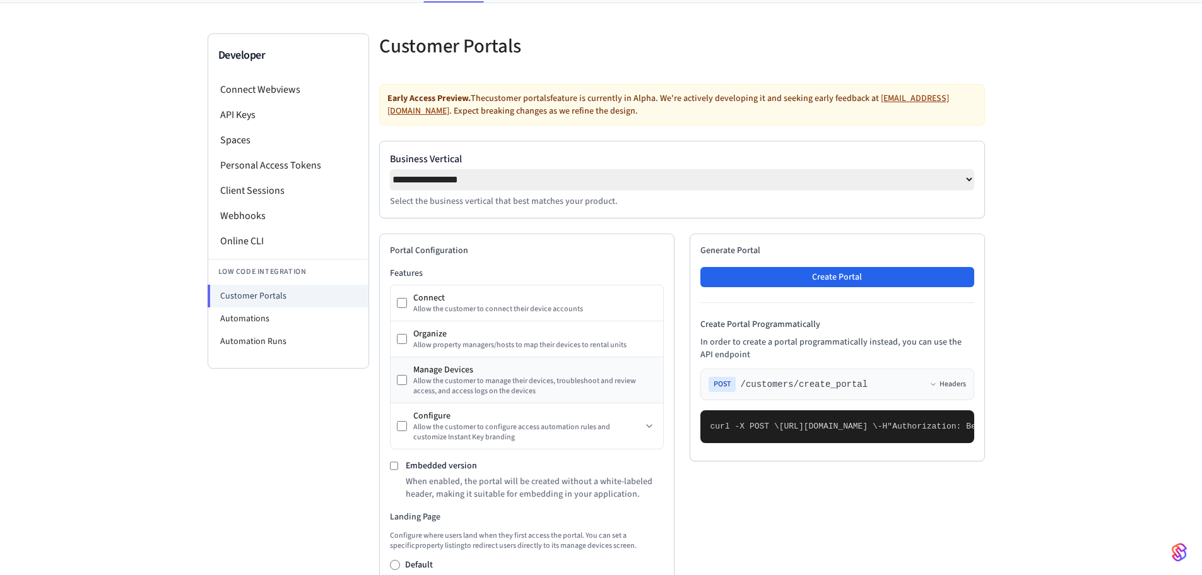
scroll to position [315, 0]
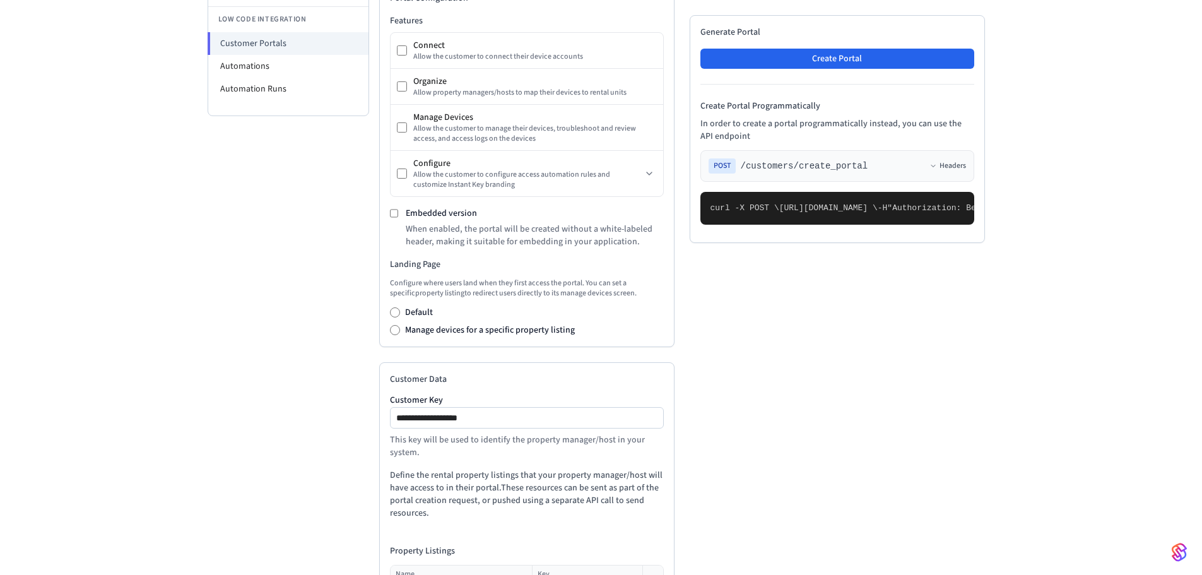
click at [563, 336] on label "Manage devices for a specific property listing" at bounding box center [490, 330] width 170 height 13
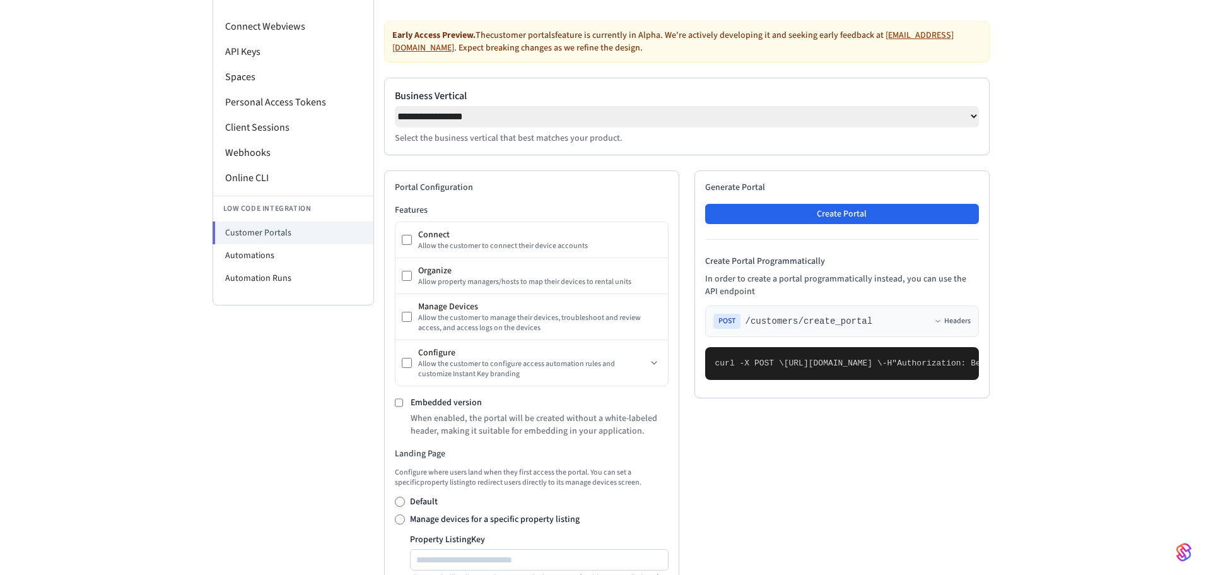
scroll to position [0, 0]
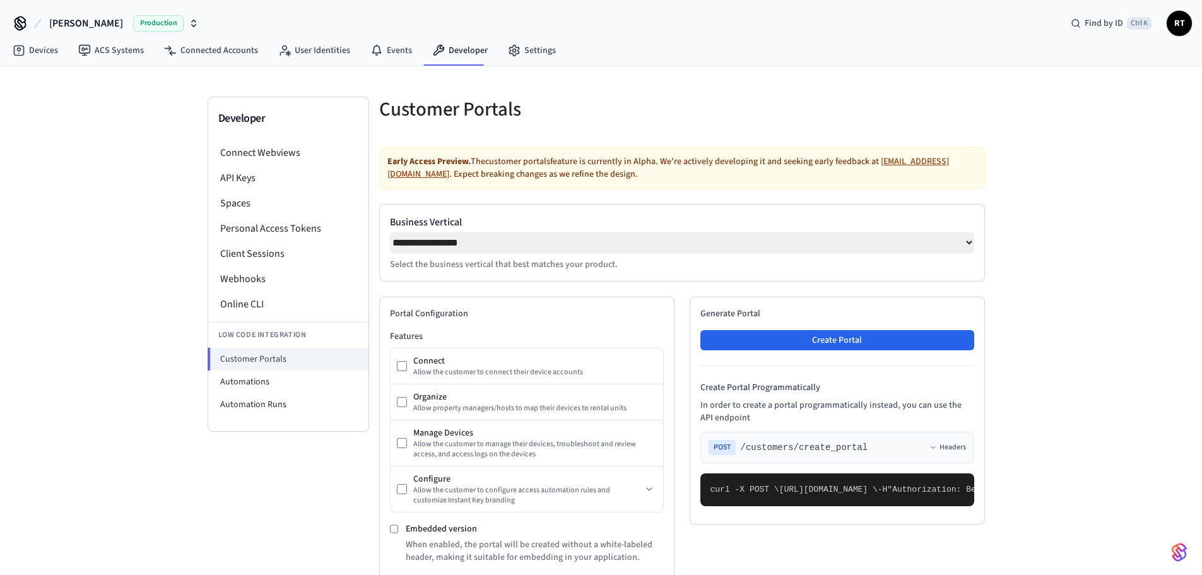
click at [238, 64] on nav "Devices ACS Systems Connected Accounts User Identities Events Developer Settings" at bounding box center [284, 51] width 563 height 29
click at [240, 51] on link "Connected Accounts" at bounding box center [211, 50] width 114 height 23
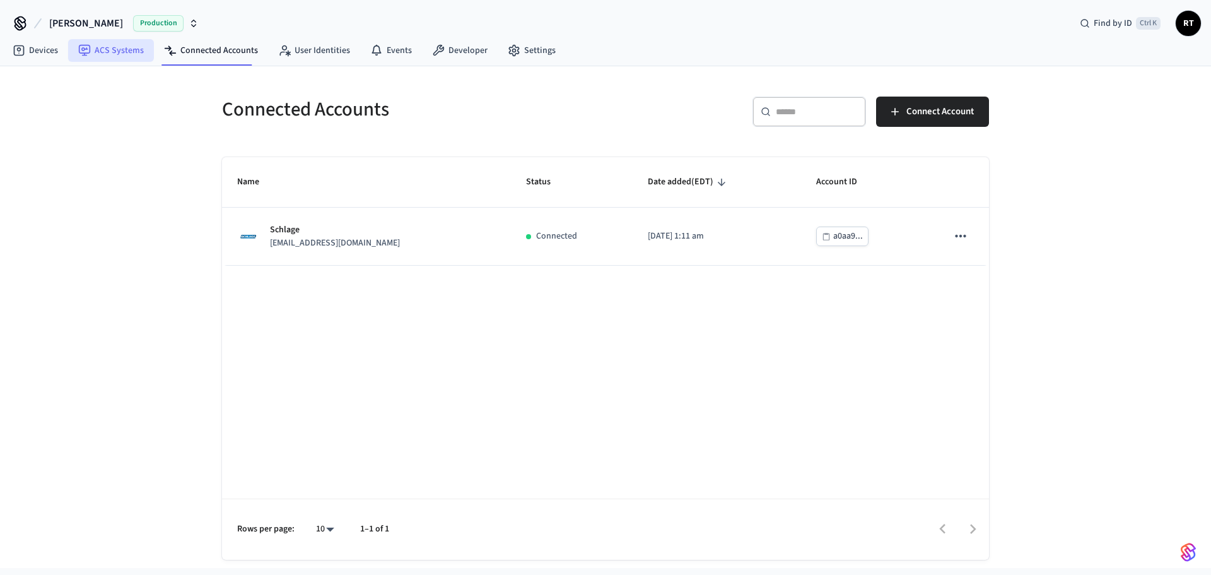
click at [134, 42] on link "ACS Systems" at bounding box center [111, 50] width 86 height 23
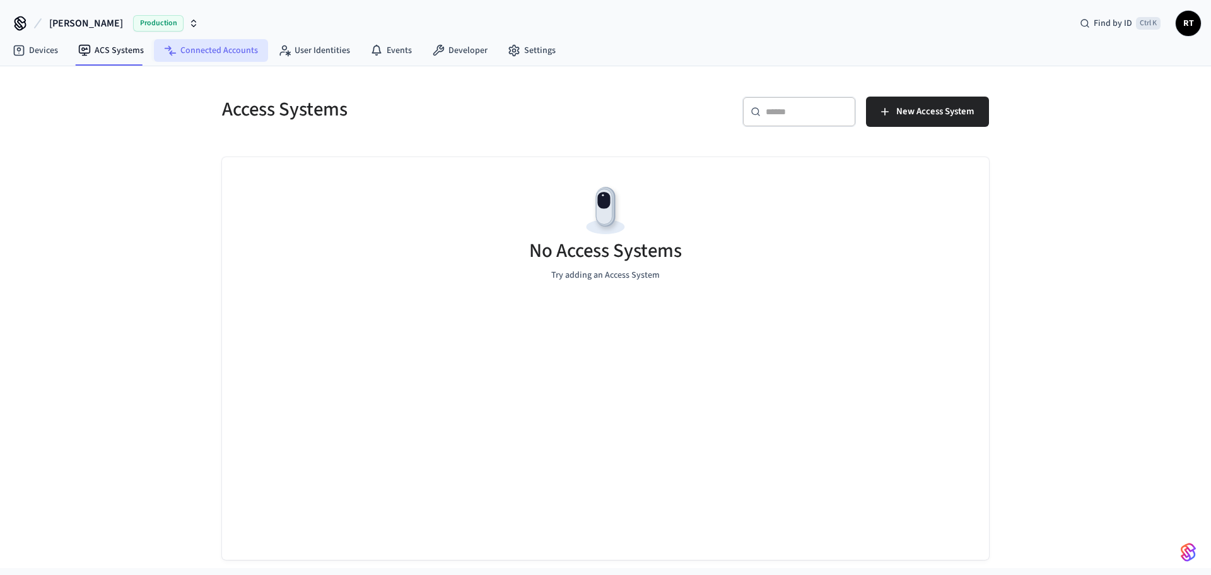
click at [259, 58] on link "Connected Accounts" at bounding box center [211, 50] width 114 height 23
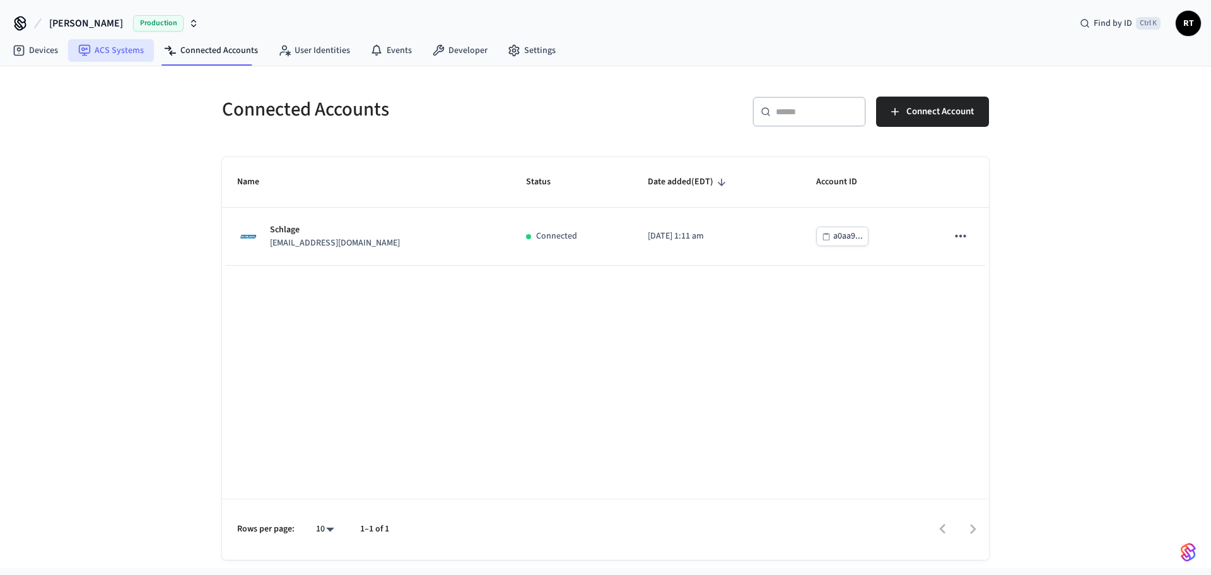
click at [136, 48] on link "ACS Systems" at bounding box center [111, 50] width 86 height 23
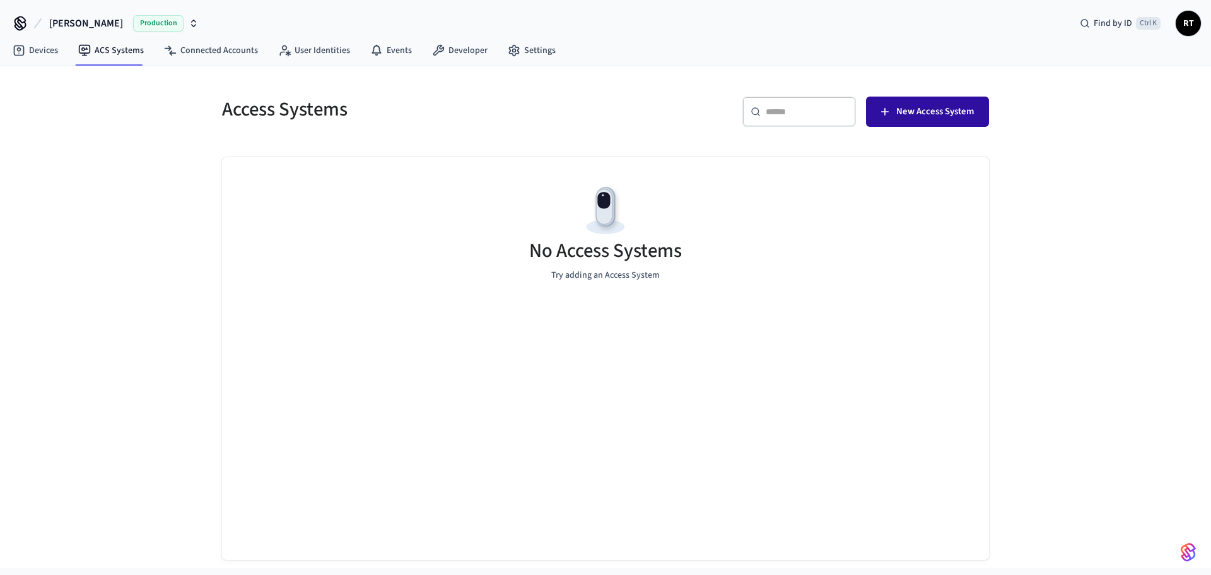
click at [898, 126] on button "New Access System" at bounding box center [927, 112] width 123 height 30
click at [515, 48] on link "Settings" at bounding box center [532, 50] width 68 height 23
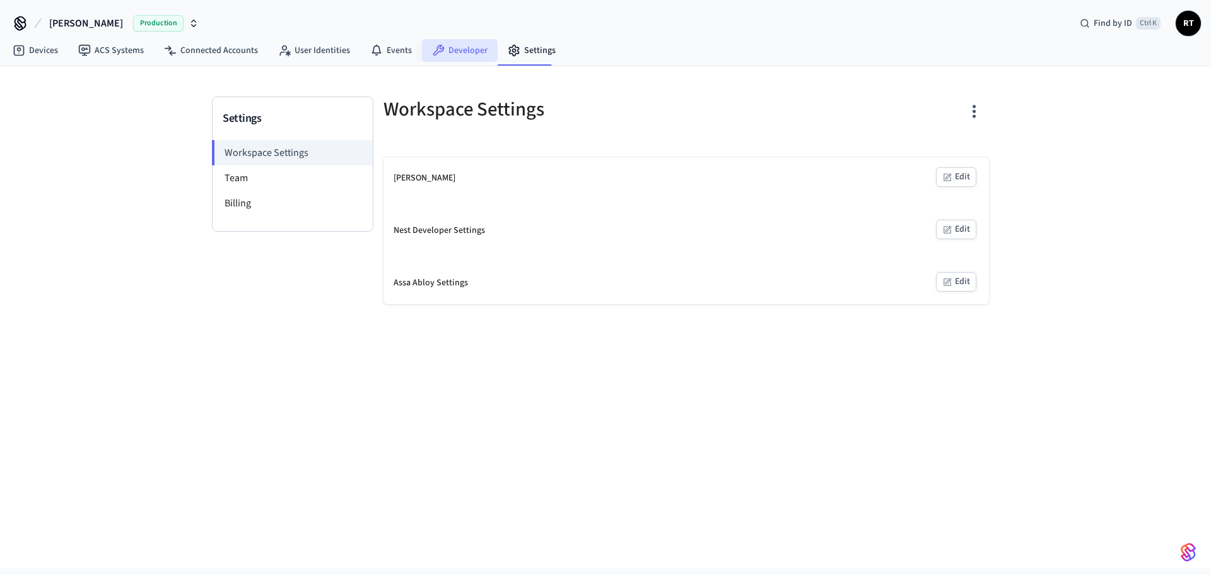
click at [457, 54] on link "Developer" at bounding box center [460, 50] width 76 height 23
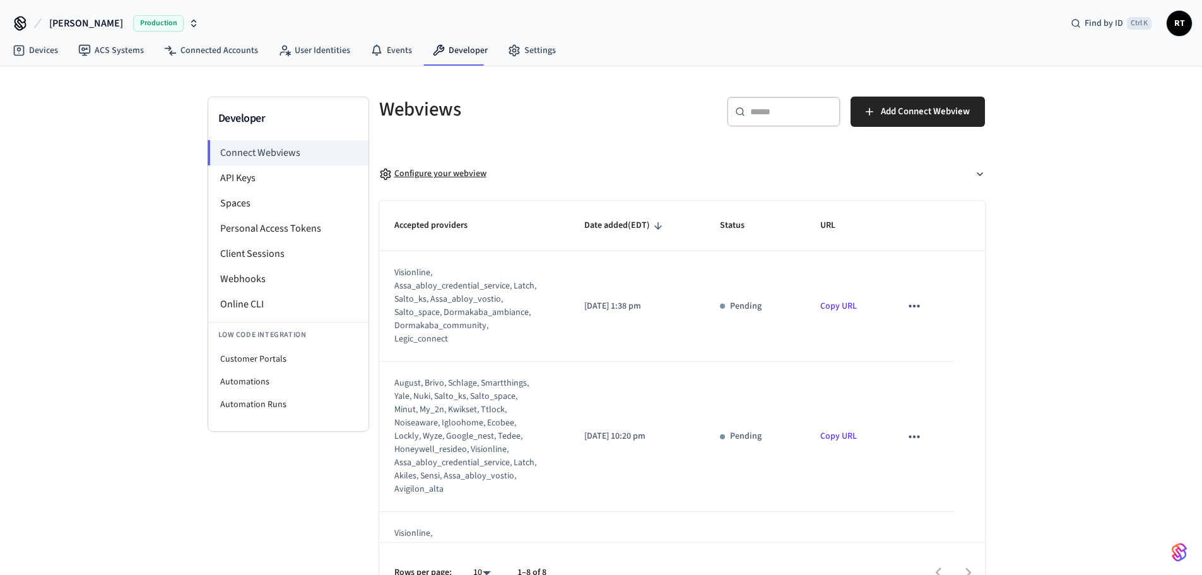
click at [421, 174] on div "Configure your webview" at bounding box center [432, 173] width 107 height 13
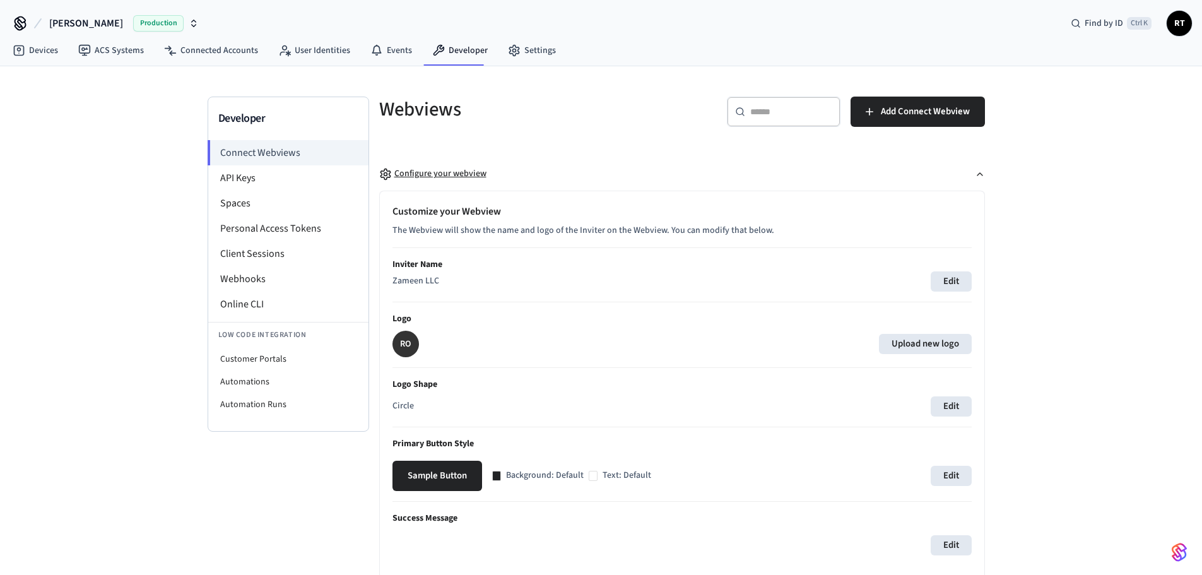
click at [421, 174] on div "Configure your webview" at bounding box center [432, 173] width 107 height 13
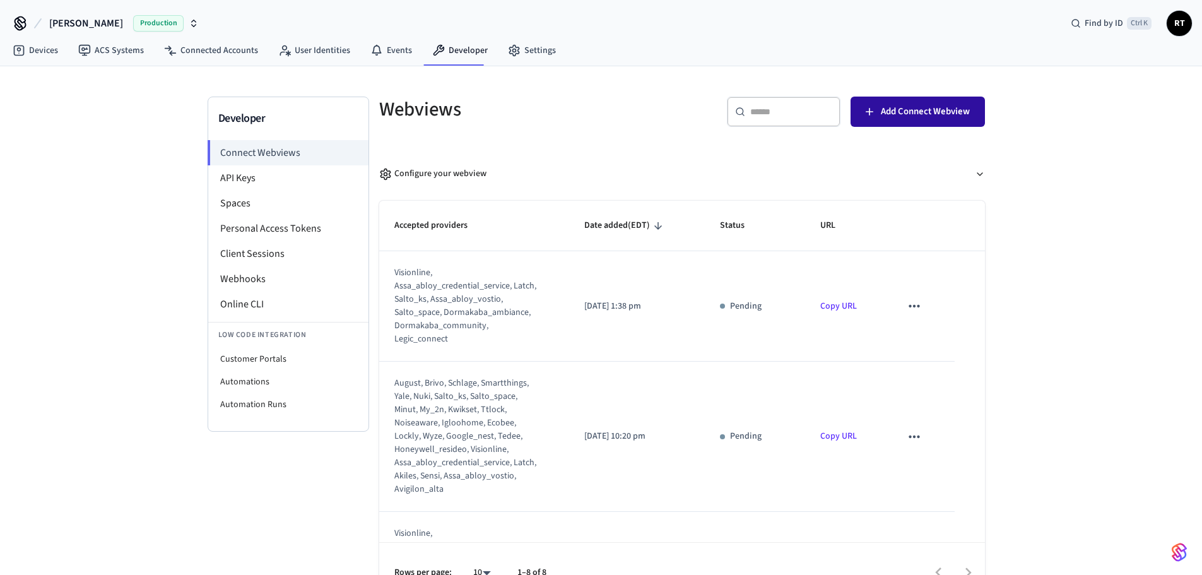
click at [936, 109] on span "Add Connect Webview" at bounding box center [925, 111] width 89 height 16
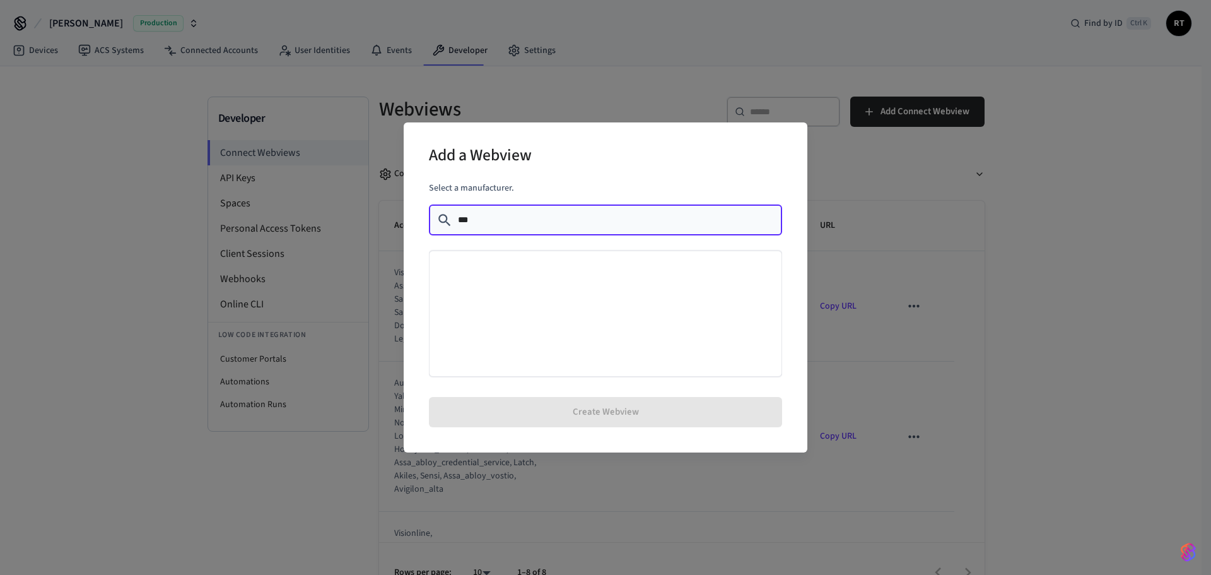
type input "***"
click at [825, 239] on div "Add a Webview Select a manufacturer. ​ *** ​ Create Webview" at bounding box center [605, 287] width 1211 height 575
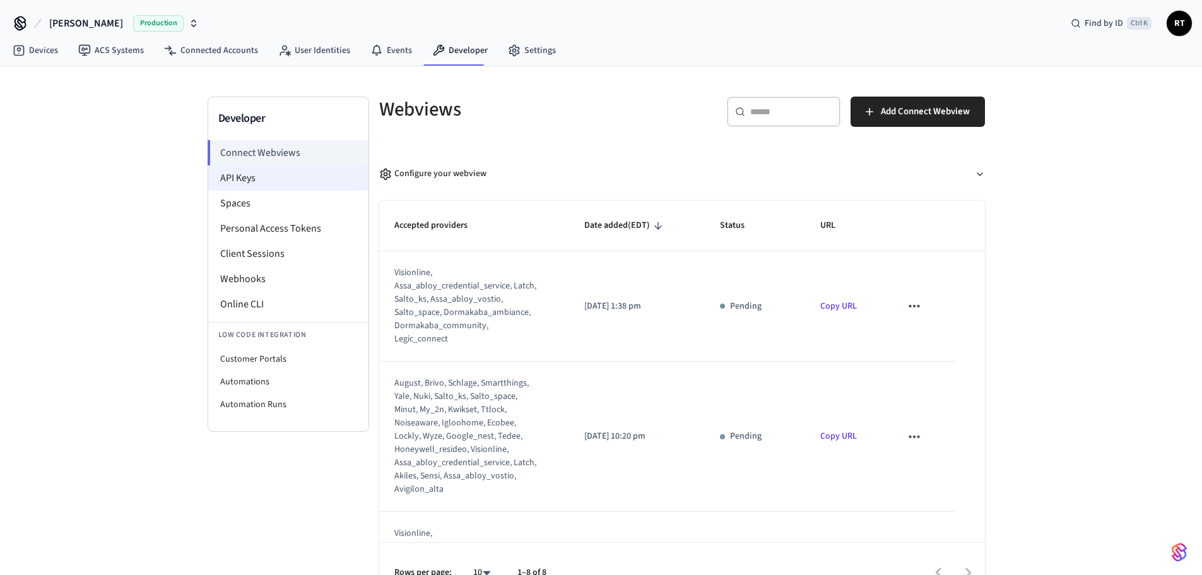
click at [318, 185] on li "API Keys" at bounding box center [288, 177] width 160 height 25
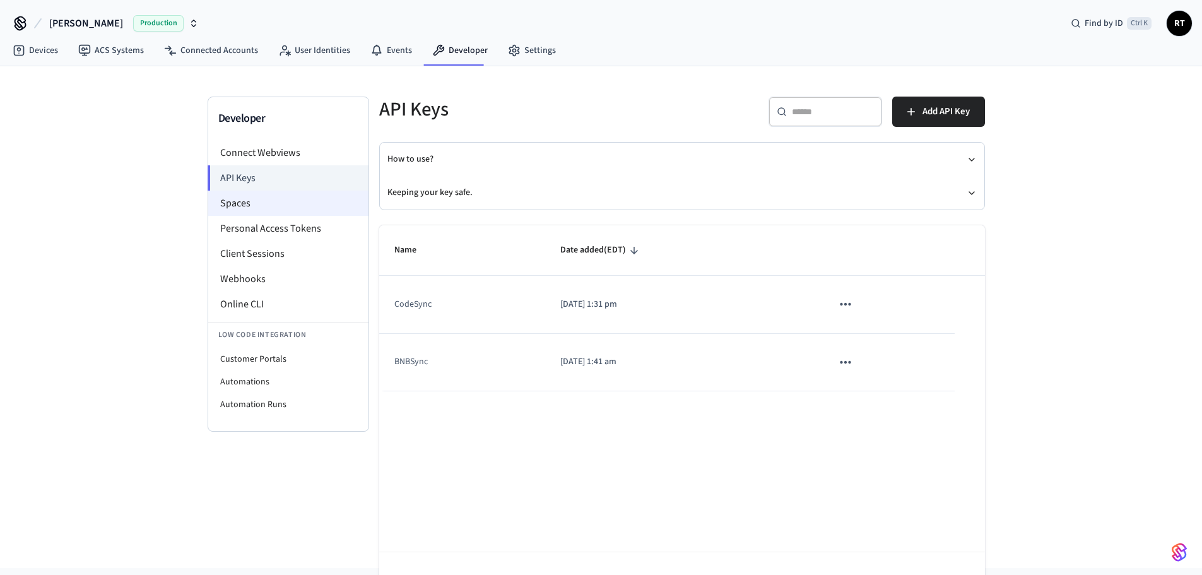
click at [301, 198] on li "Spaces" at bounding box center [288, 203] width 160 height 25
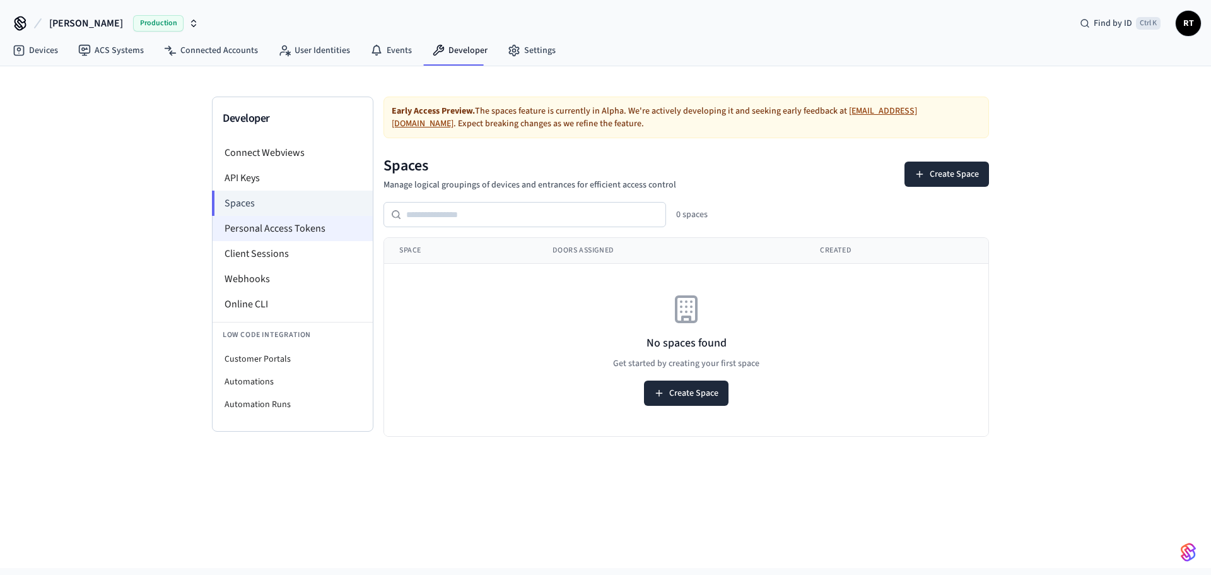
click at [283, 226] on li "Personal Access Tokens" at bounding box center [293, 228] width 160 height 25
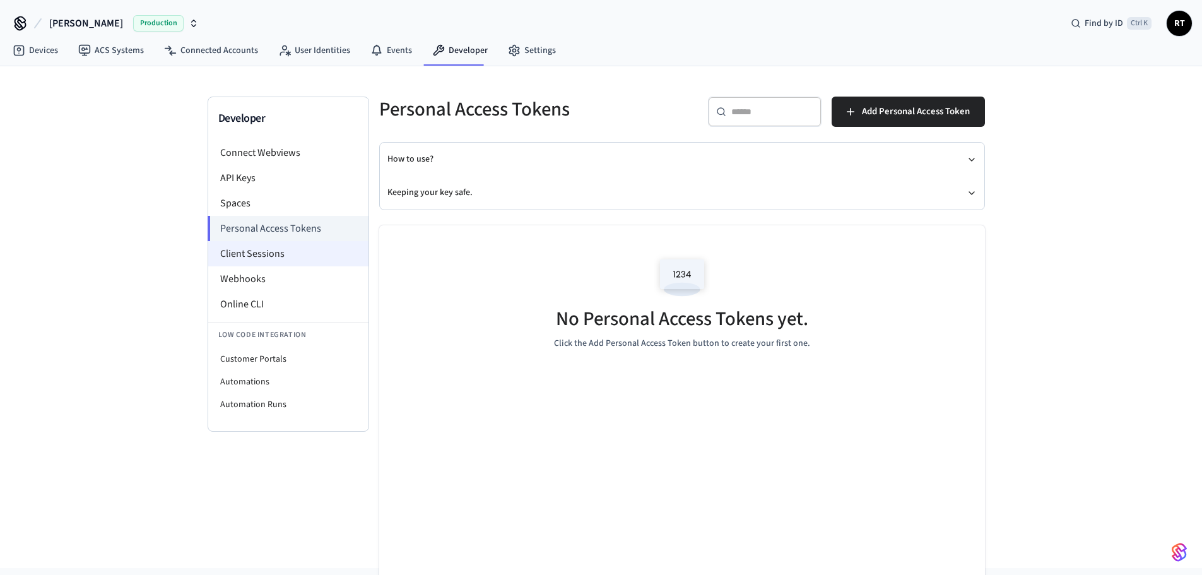
click at [267, 255] on li "Client Sessions" at bounding box center [288, 253] width 160 height 25
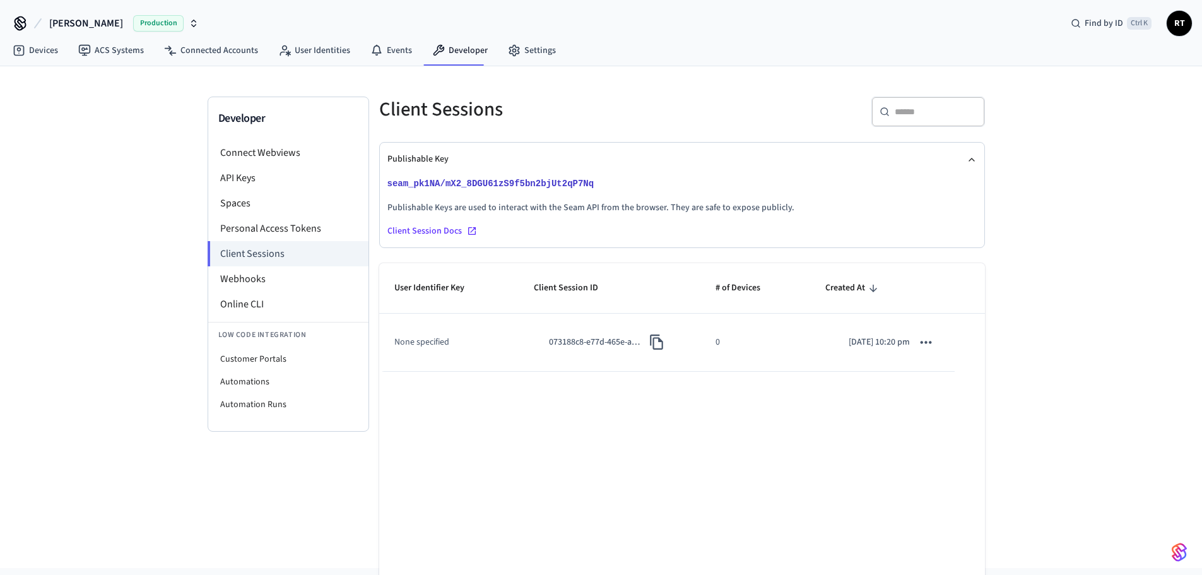
click at [536, 63] on nav "Devices ACS Systems Connected Accounts User Identities Events Developer Settings" at bounding box center [284, 51] width 563 height 29
click at [285, 290] on li "Webhooks" at bounding box center [288, 278] width 160 height 25
click at [285, 286] on li "Webhooks" at bounding box center [288, 278] width 160 height 25
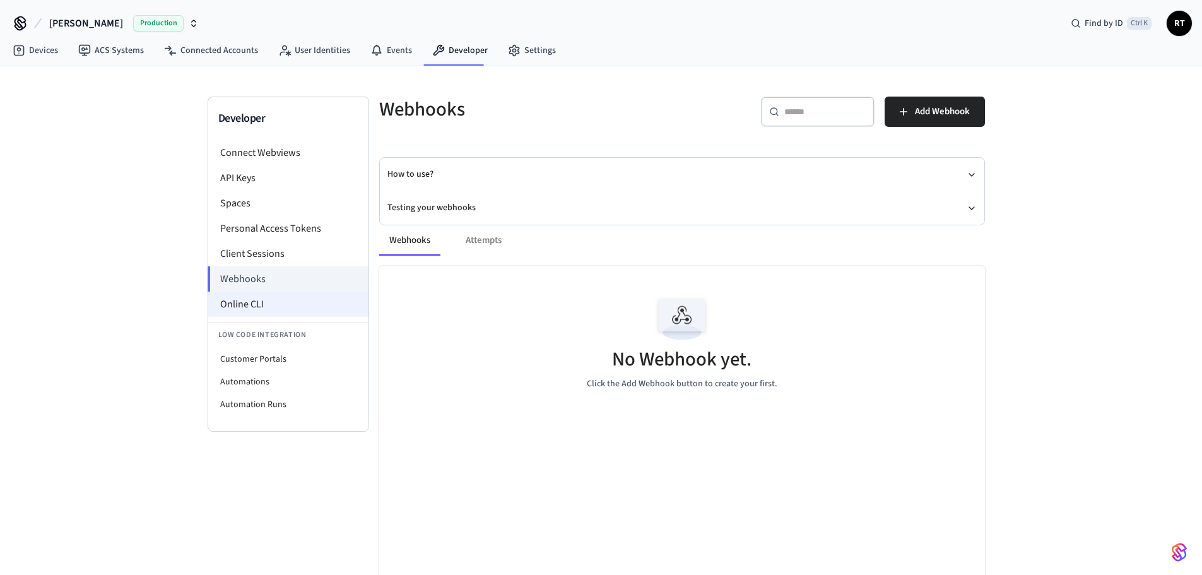
click at [274, 304] on li "Online CLI" at bounding box center [288, 303] width 160 height 25
click at [527, 50] on link "Settings" at bounding box center [532, 50] width 68 height 23
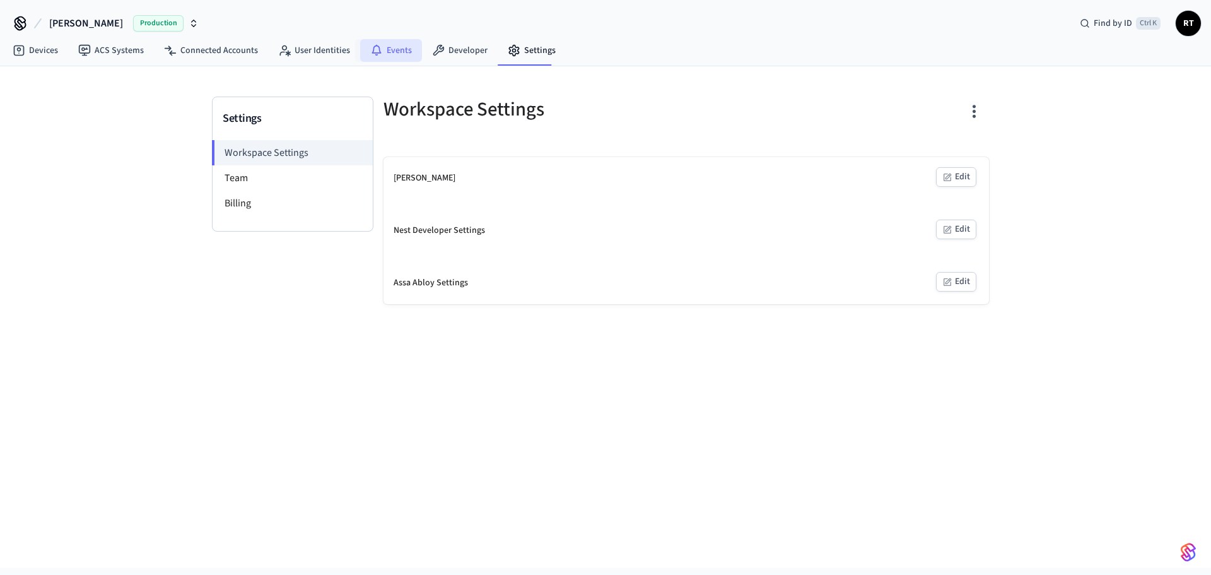
click at [362, 58] on link "Events" at bounding box center [391, 50] width 62 height 23
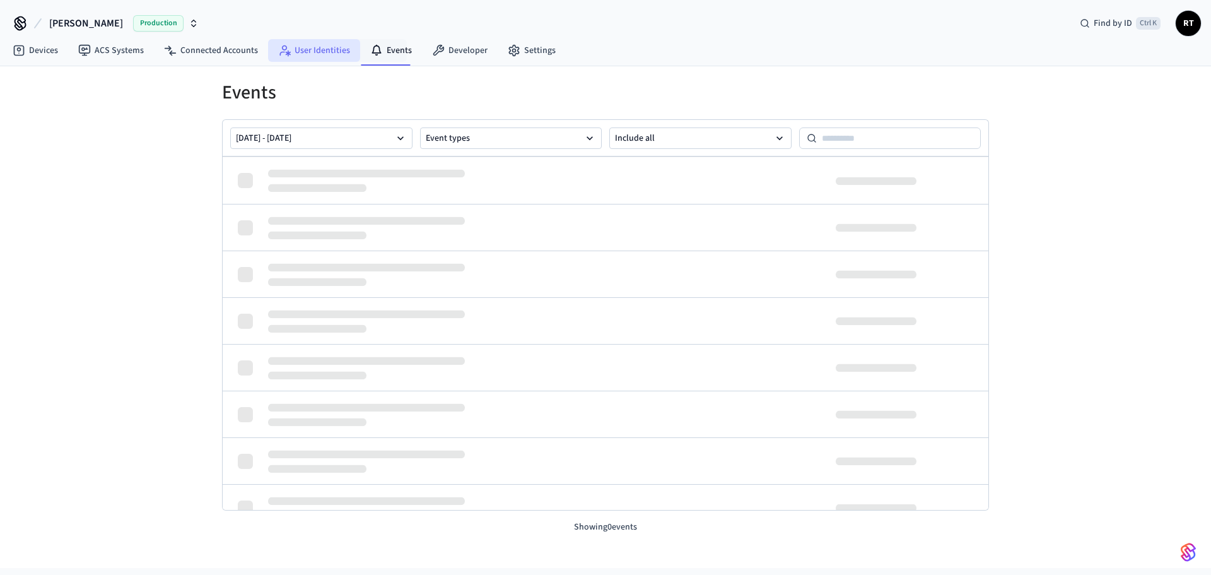
click at [324, 53] on link "User Identities" at bounding box center [314, 50] width 92 height 23
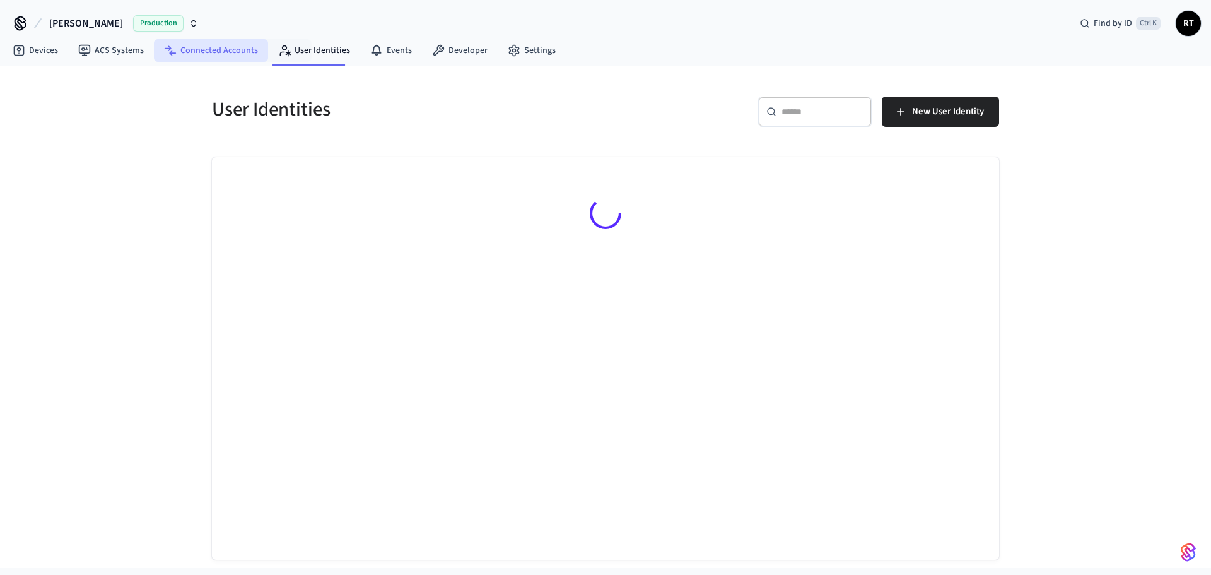
click at [218, 56] on link "Connected Accounts" at bounding box center [211, 50] width 114 height 23
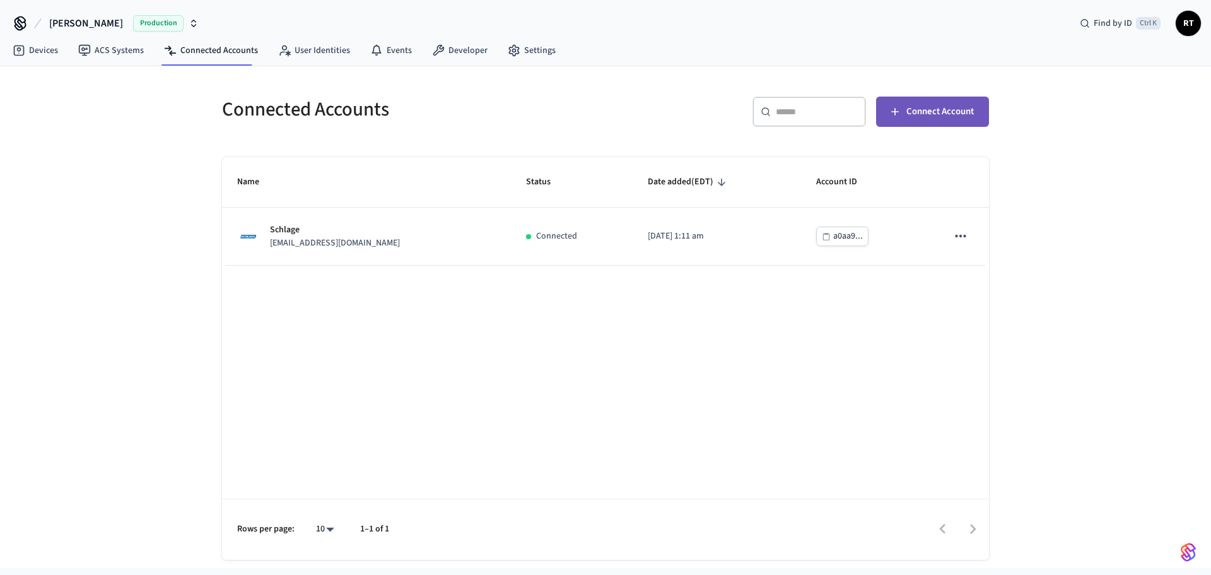
click at [950, 103] on button "Connect Account" at bounding box center [932, 112] width 113 height 30
click at [924, 112] on span "Connect Account" at bounding box center [940, 111] width 67 height 16
click at [432, 49] on icon at bounding box center [438, 50] width 13 height 13
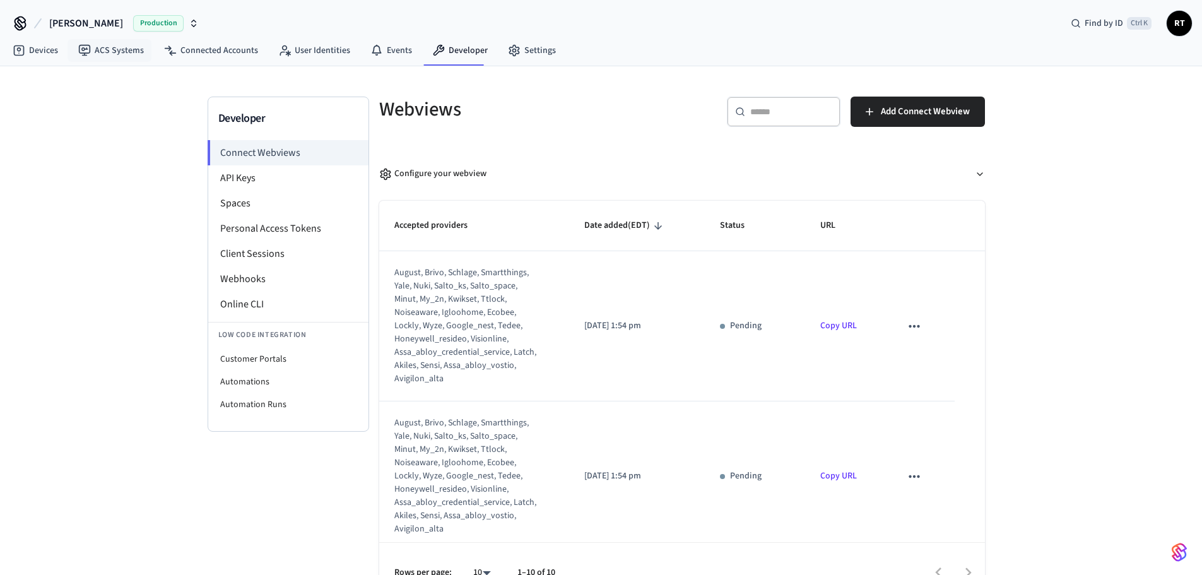
click at [189, 23] on icon "button" at bounding box center [194, 23] width 10 height 10
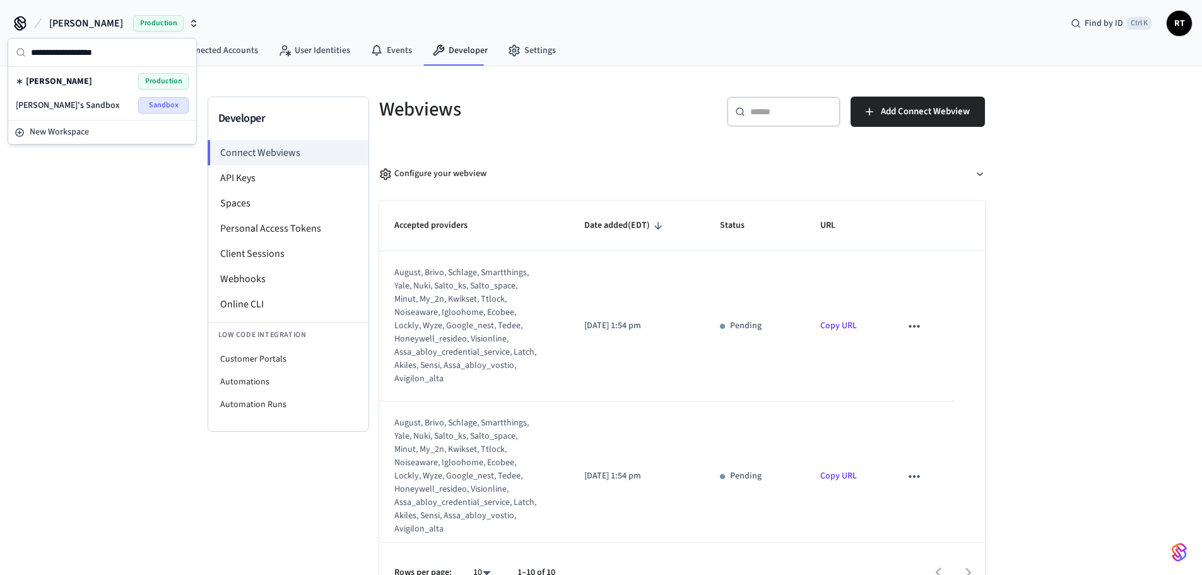
click at [151, 79] on span "Production" at bounding box center [163, 81] width 50 height 16
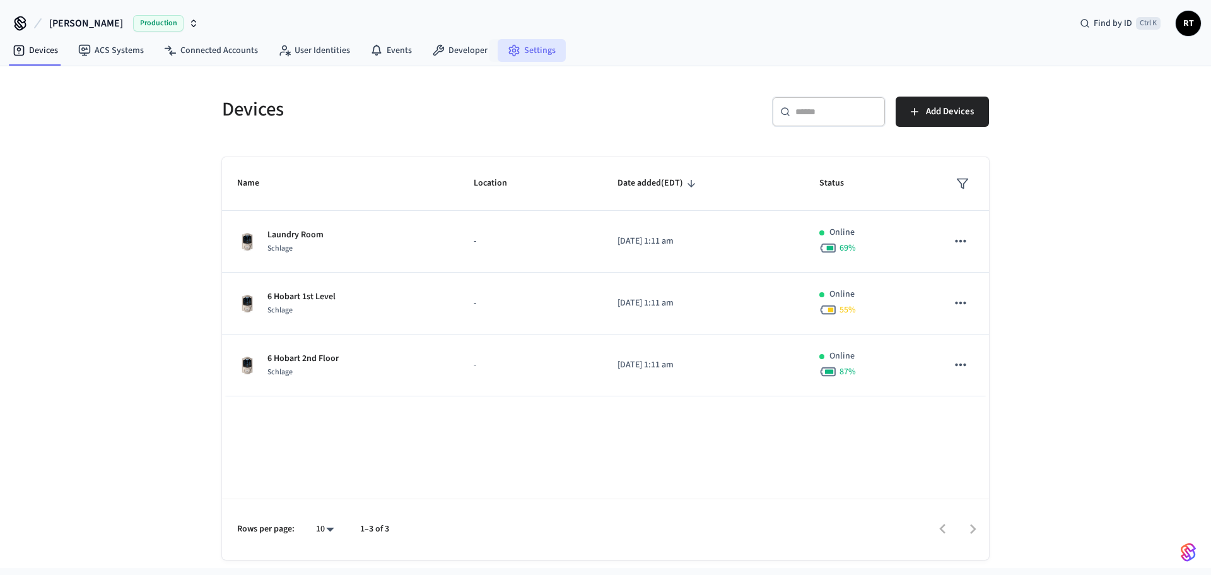
click at [521, 57] on link "Settings" at bounding box center [532, 50] width 68 height 23
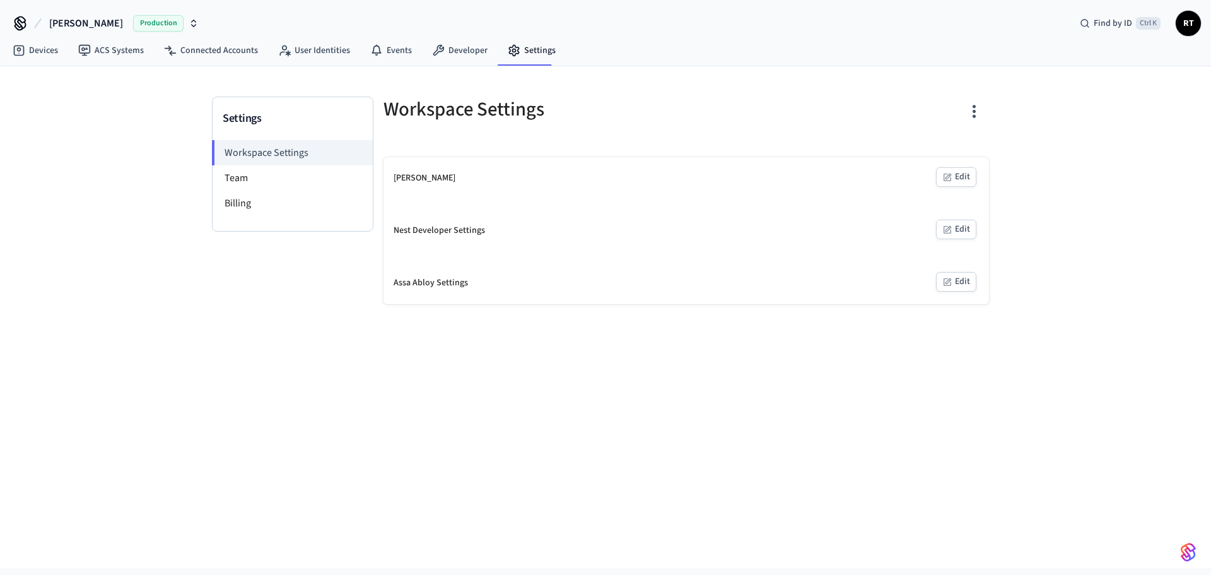
click at [959, 114] on button "button" at bounding box center [974, 111] width 30 height 50
click at [456, 57] on div at bounding box center [605, 287] width 1211 height 575
click at [457, 49] on link "Developer" at bounding box center [460, 50] width 76 height 23
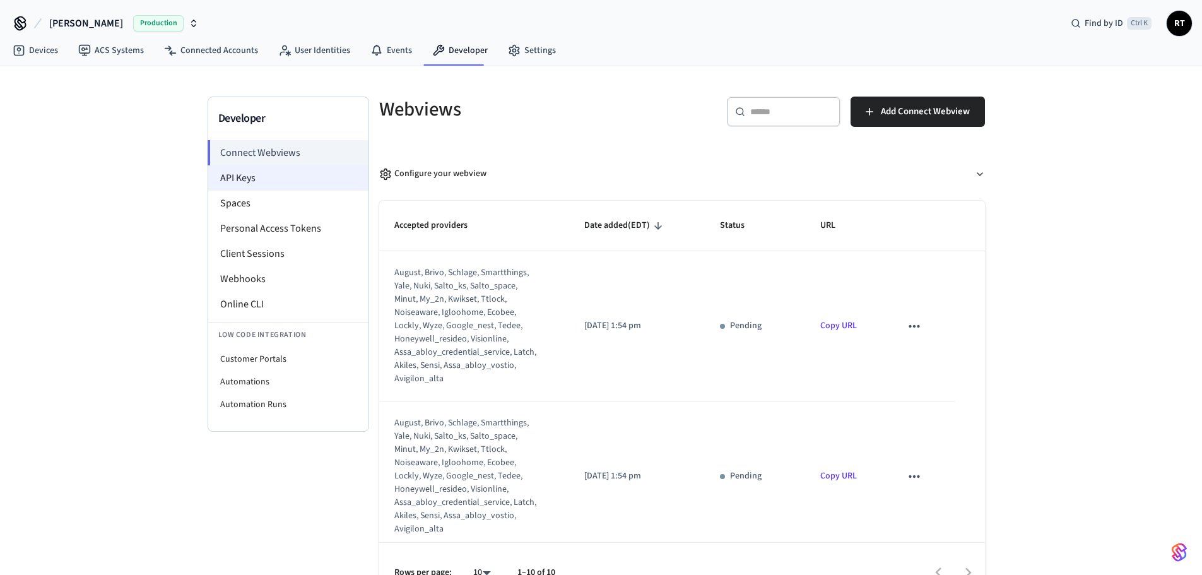
click at [276, 184] on li "API Keys" at bounding box center [288, 177] width 160 height 25
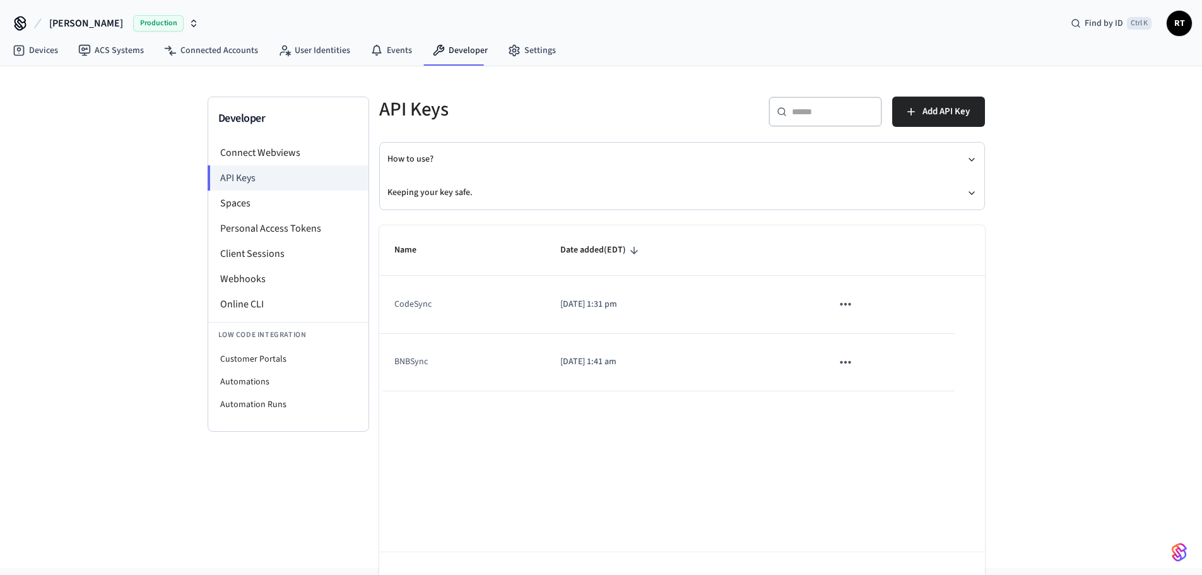
click at [845, 360] on icon "sticky table" at bounding box center [845, 362] width 16 height 16
click at [544, 308] on div at bounding box center [605, 287] width 1211 height 575
click at [407, 302] on td "CodeSync" at bounding box center [462, 304] width 167 height 57
click at [304, 163] on li "Connect Webviews" at bounding box center [288, 152] width 160 height 25
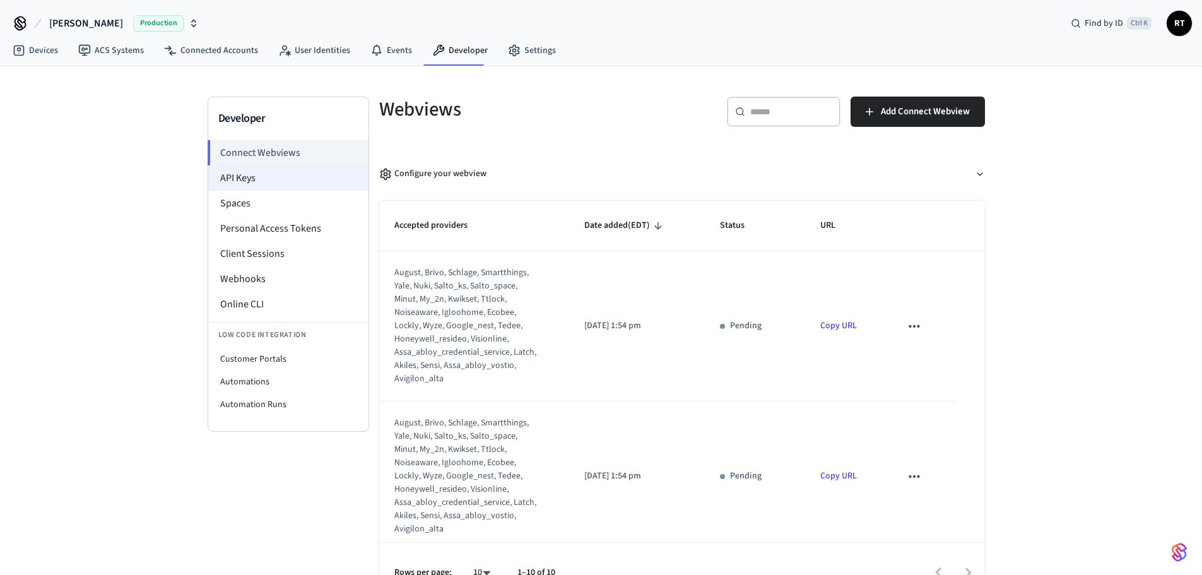
click at [299, 177] on li "API Keys" at bounding box center [288, 177] width 160 height 25
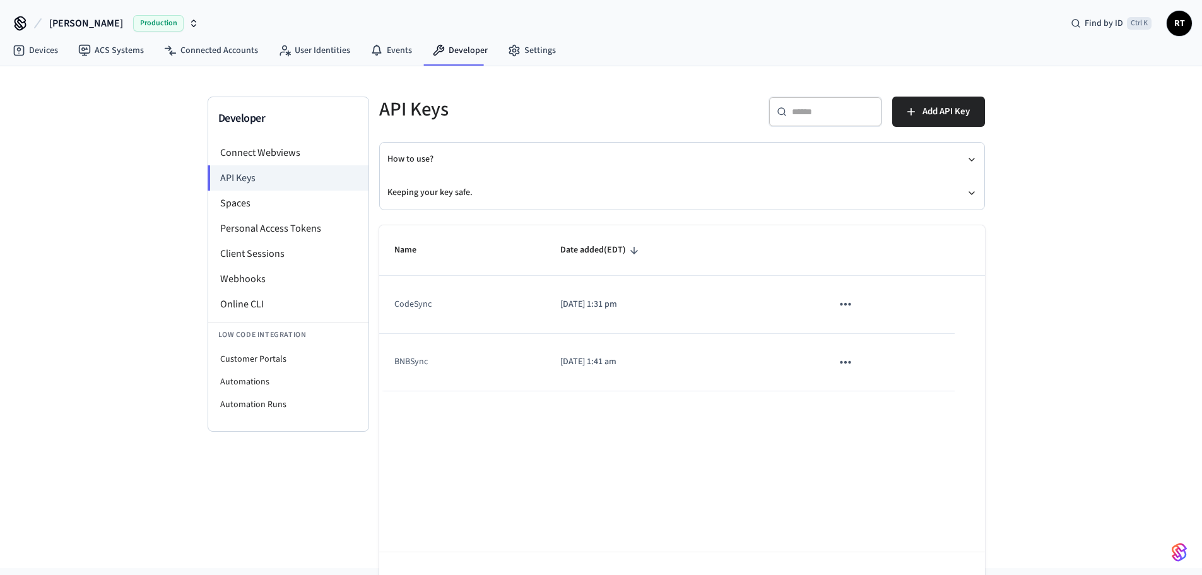
click at [901, 465] on div "Name Date added (EDT) CodeSync [DATE] 1:31 pm BNBSync [DATE] 1:41 am Rows per p…" at bounding box center [682, 418] width 606 height 387
click at [623, 492] on div "Name Date added (EDT) CodeSync [DATE] 1:31 pm BNBSync [DATE] 1:41 am Rows per p…" at bounding box center [682, 418] width 606 height 387
click at [968, 155] on icon "button" at bounding box center [971, 160] width 10 height 10
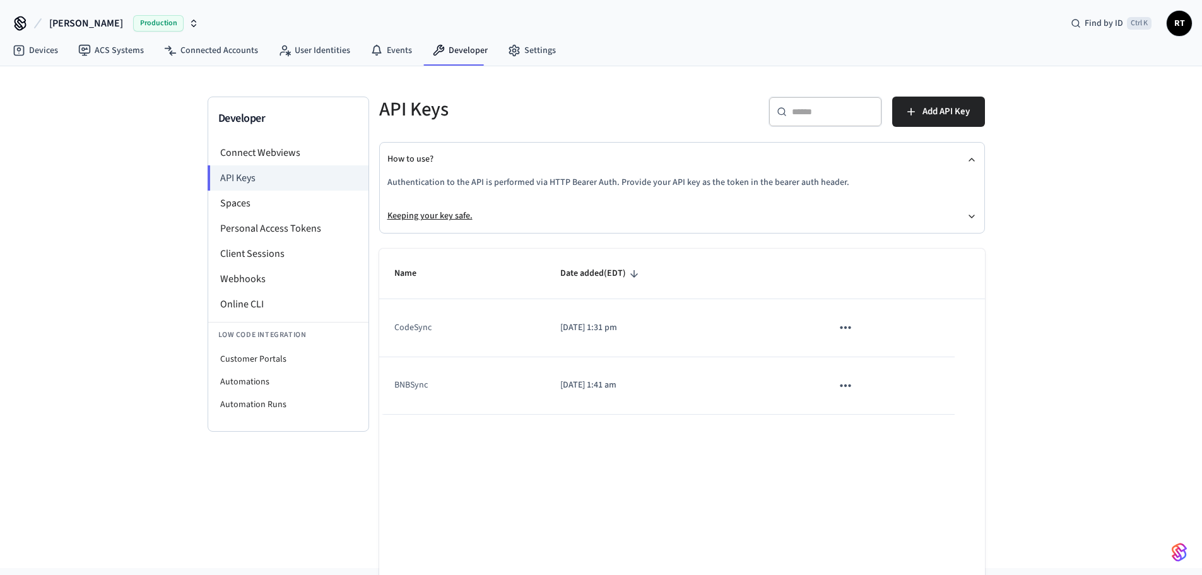
click at [965, 216] on button "Keeping your key safe." at bounding box center [681, 215] width 589 height 33
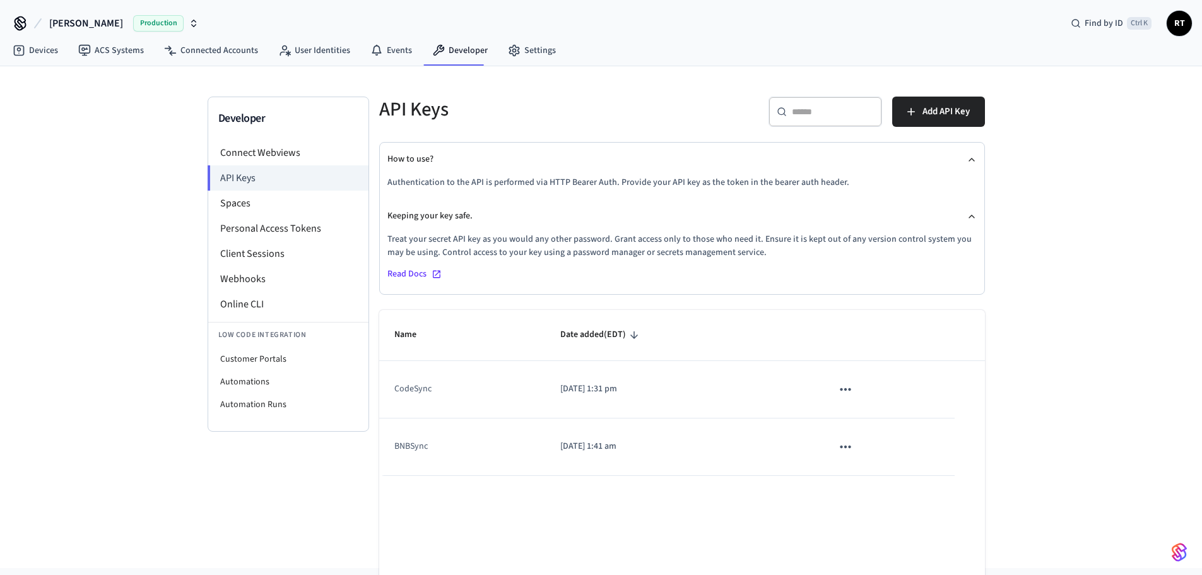
click at [420, 279] on span "Read Docs" at bounding box center [406, 273] width 39 height 13
click at [331, 218] on li "Personal Access Tokens" at bounding box center [288, 228] width 160 height 25
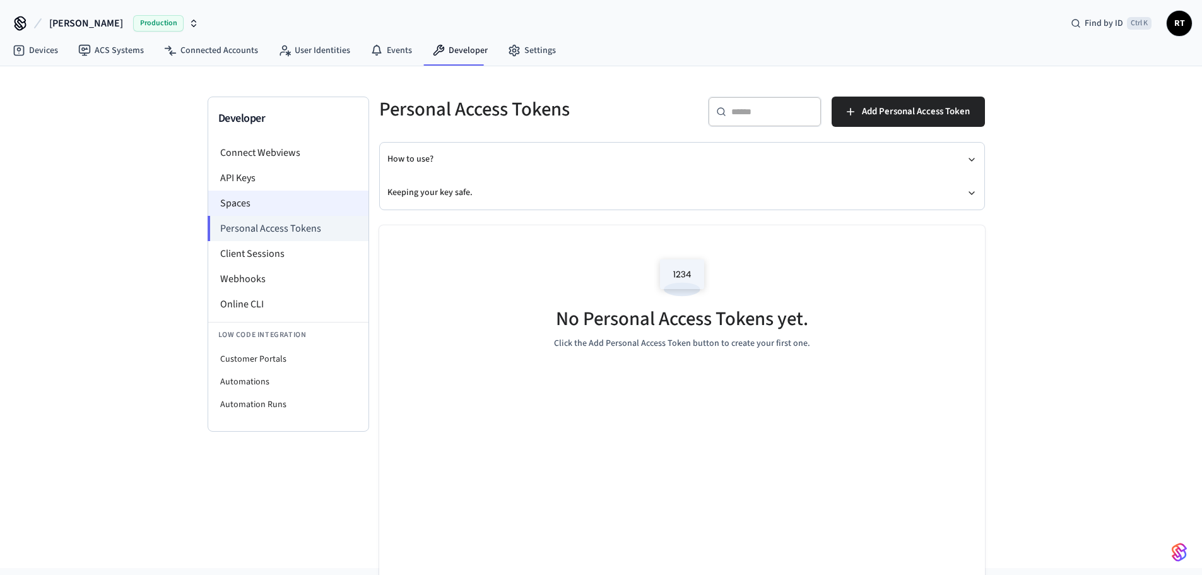
click at [324, 213] on li "Spaces" at bounding box center [288, 203] width 160 height 25
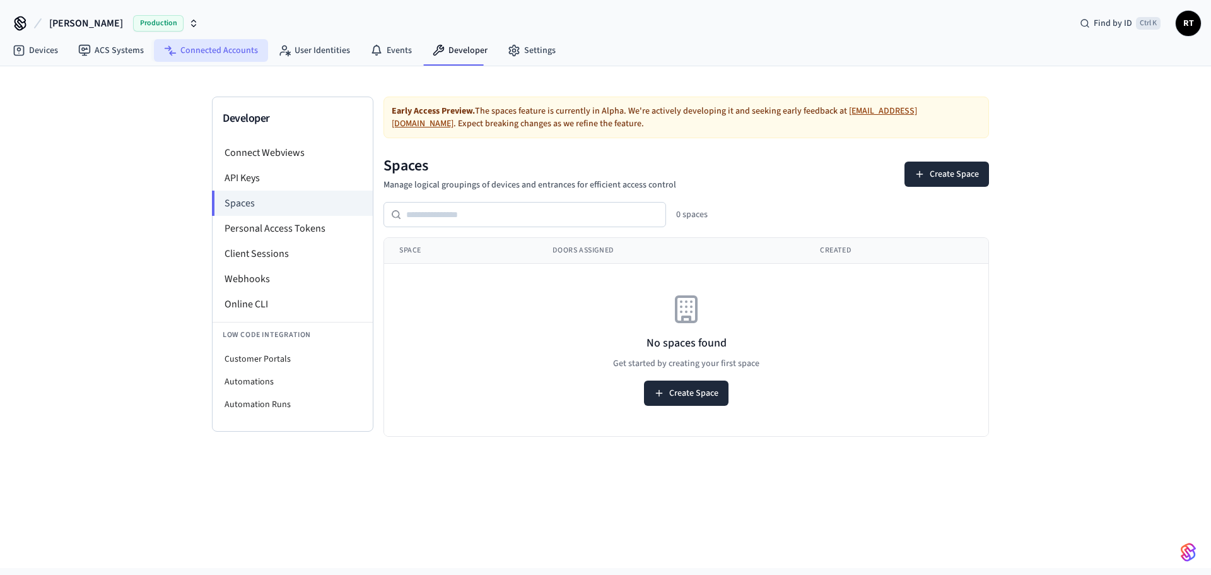
click at [216, 53] on link "Connected Accounts" at bounding box center [211, 50] width 114 height 23
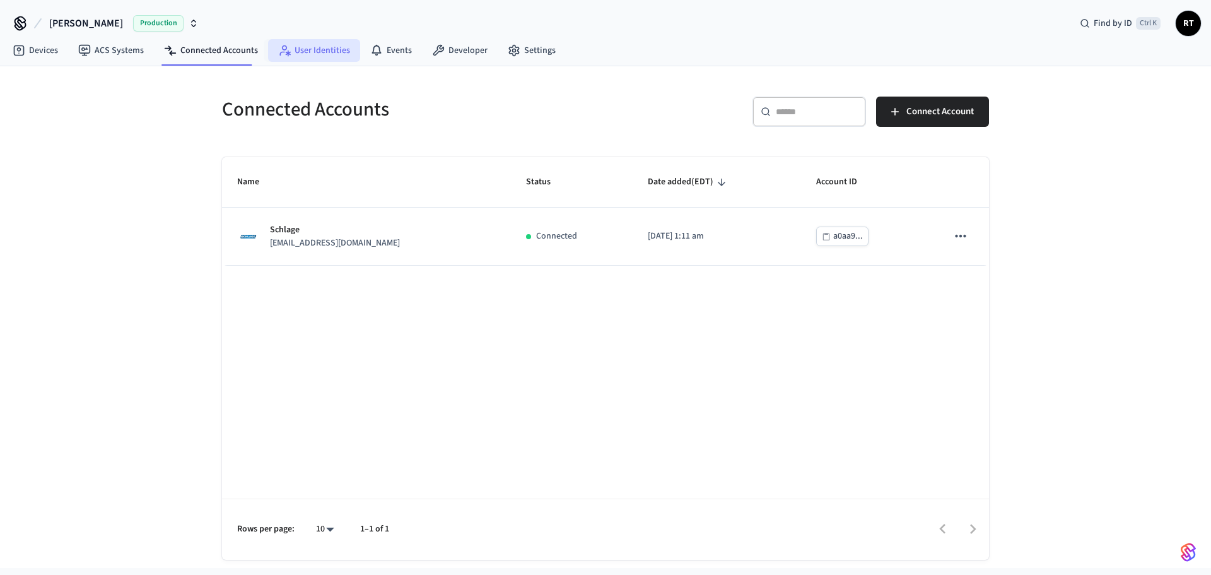
click at [286, 53] on icon at bounding box center [288, 53] width 5 height 6
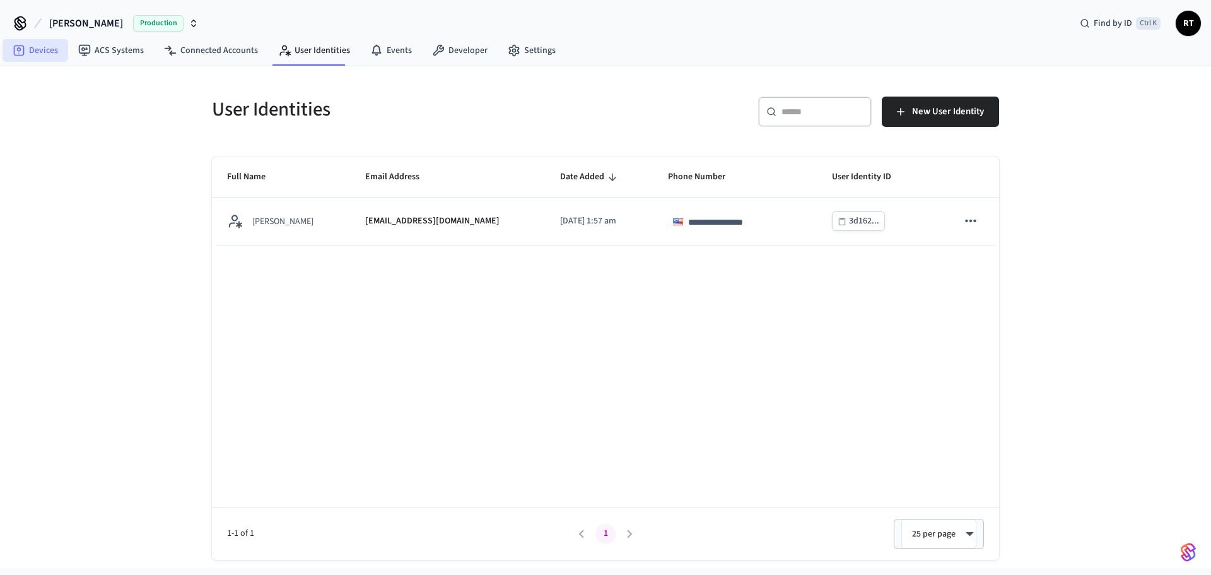
click at [50, 57] on link "Devices" at bounding box center [36, 50] width 66 height 23
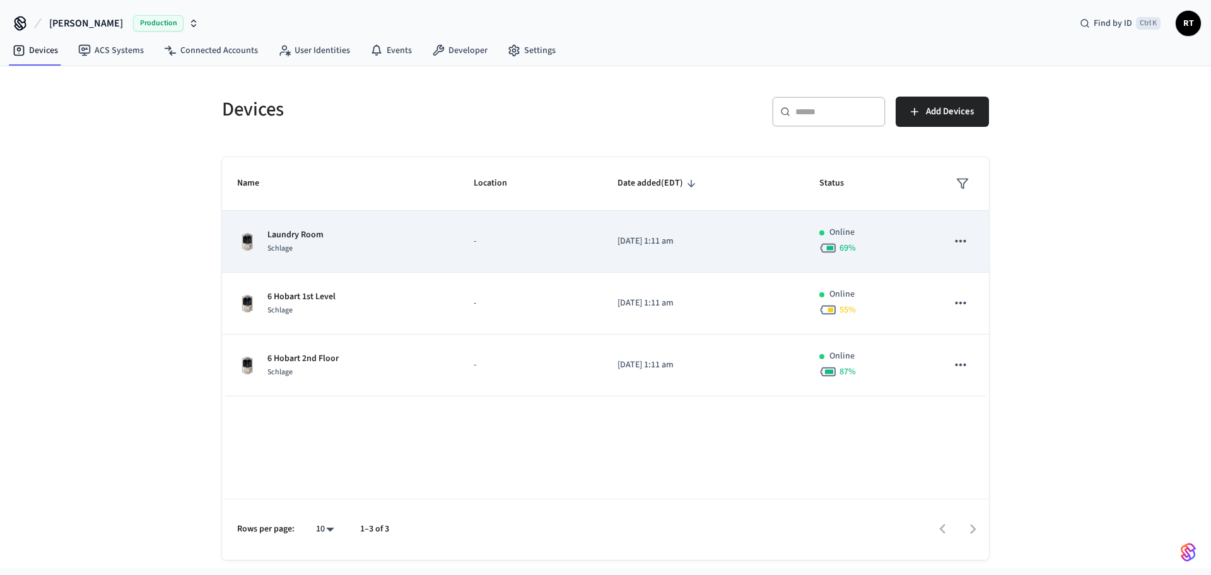
click at [334, 235] on div "Laundry Room Schlage" at bounding box center [340, 241] width 206 height 26
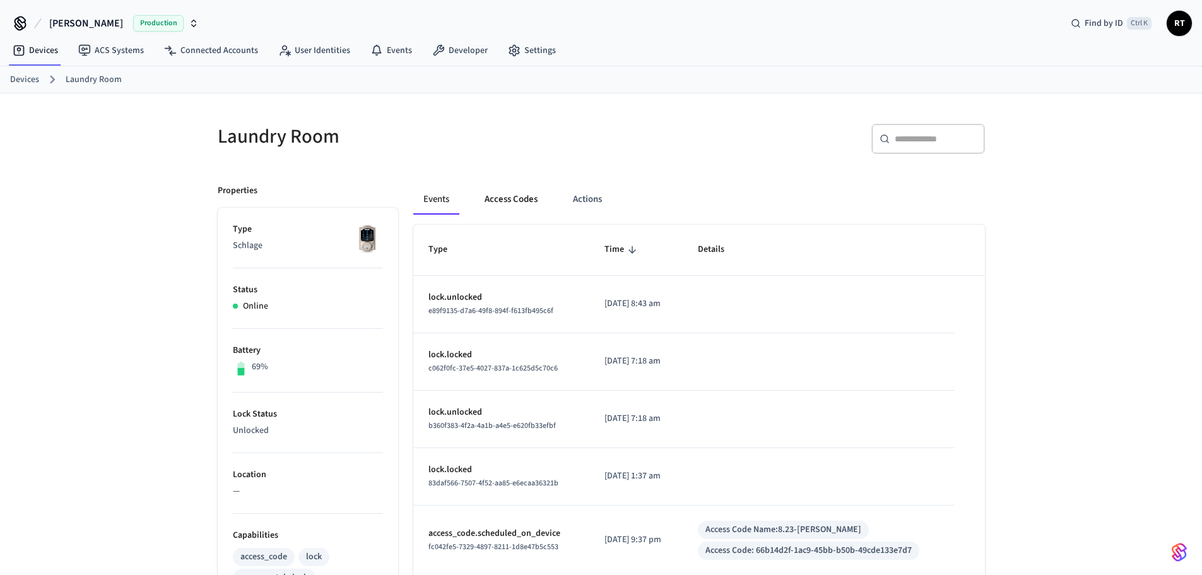
click at [521, 208] on button "Access Codes" at bounding box center [510, 199] width 73 height 30
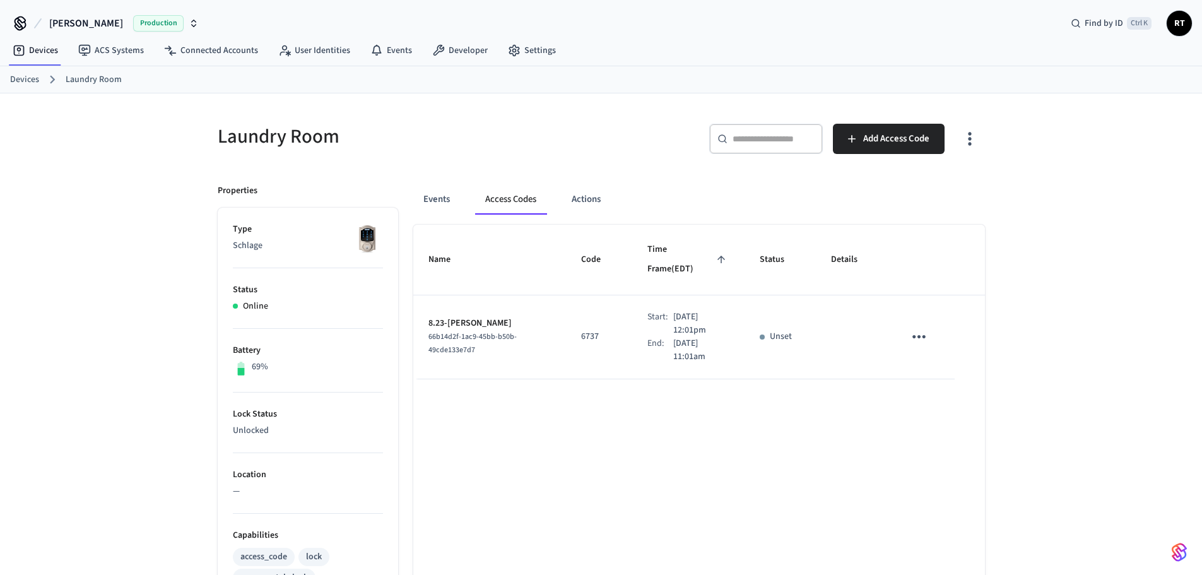
click at [560, 202] on div "Events Access Codes Actions" at bounding box center [699, 199] width 572 height 30
